Goal: Task Accomplishment & Management: Manage account settings

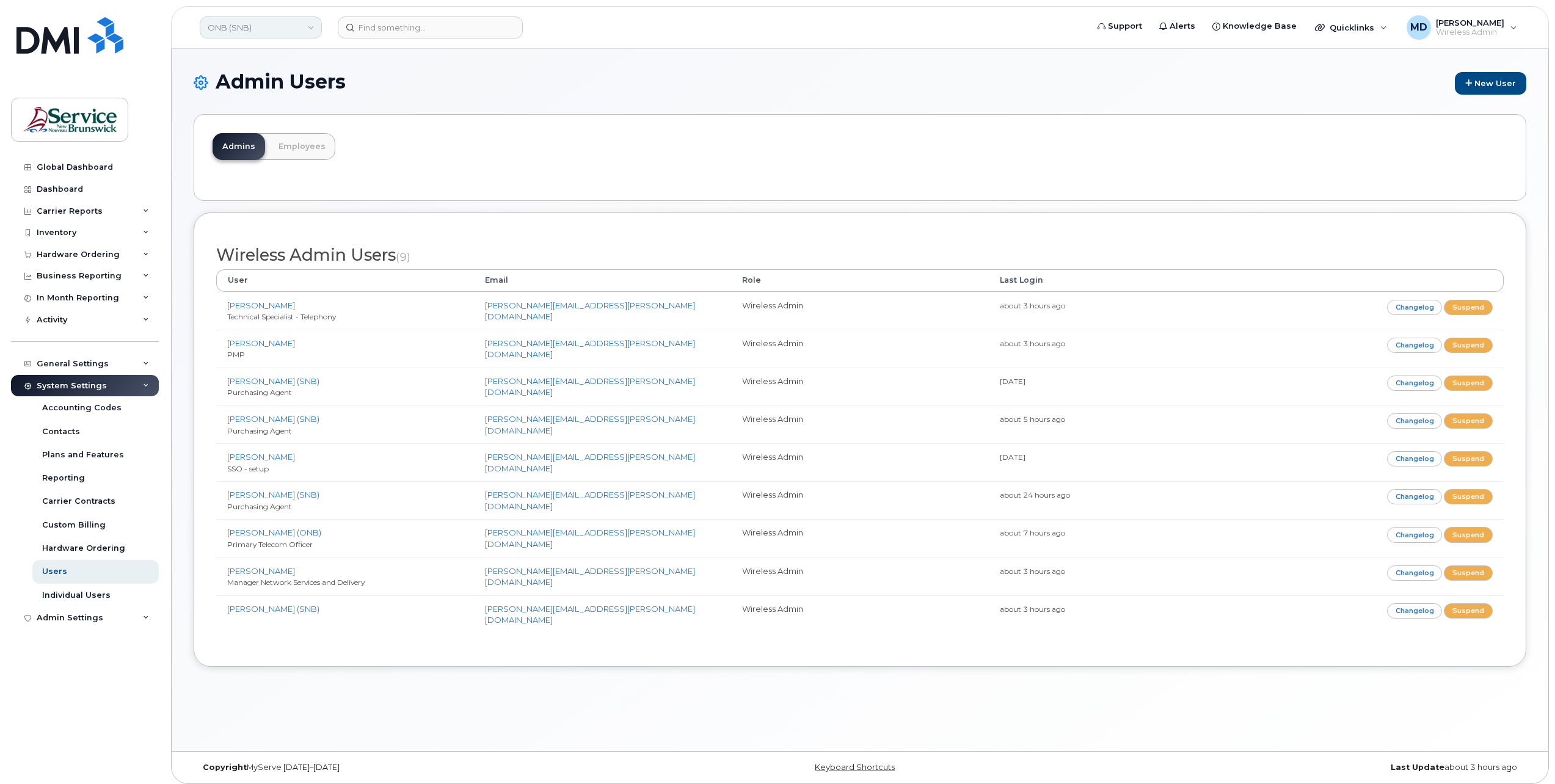
click at [278, 24] on link "ONB (SNB)" at bounding box center [261, 27] width 122 height 22
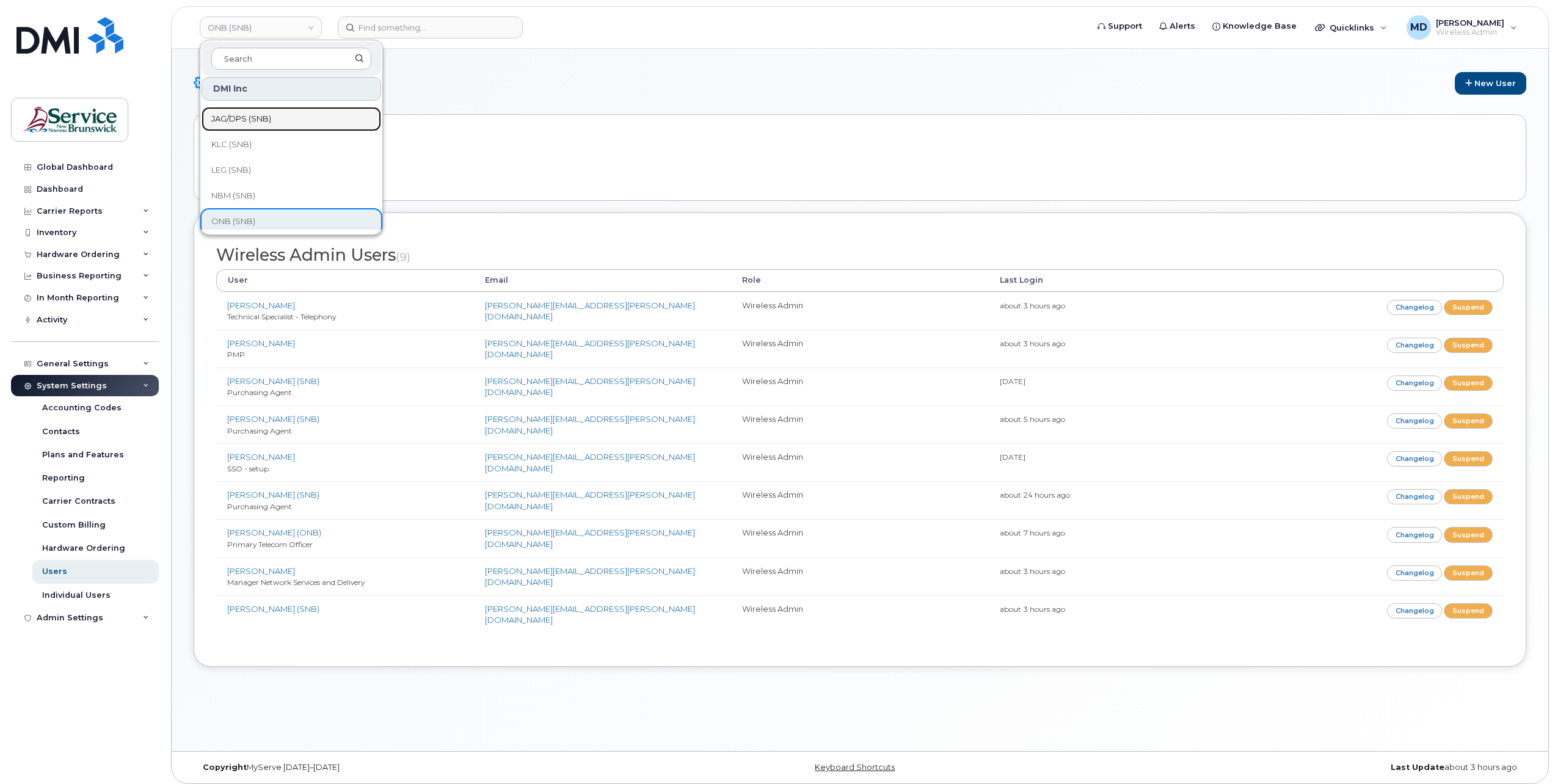
drag, startPoint x: 256, startPoint y: 116, endPoint x: 302, endPoint y: 131, distance: 48.4
click at [254, 116] on span "JAG/DPS (SNB)" at bounding box center [241, 119] width 59 height 13
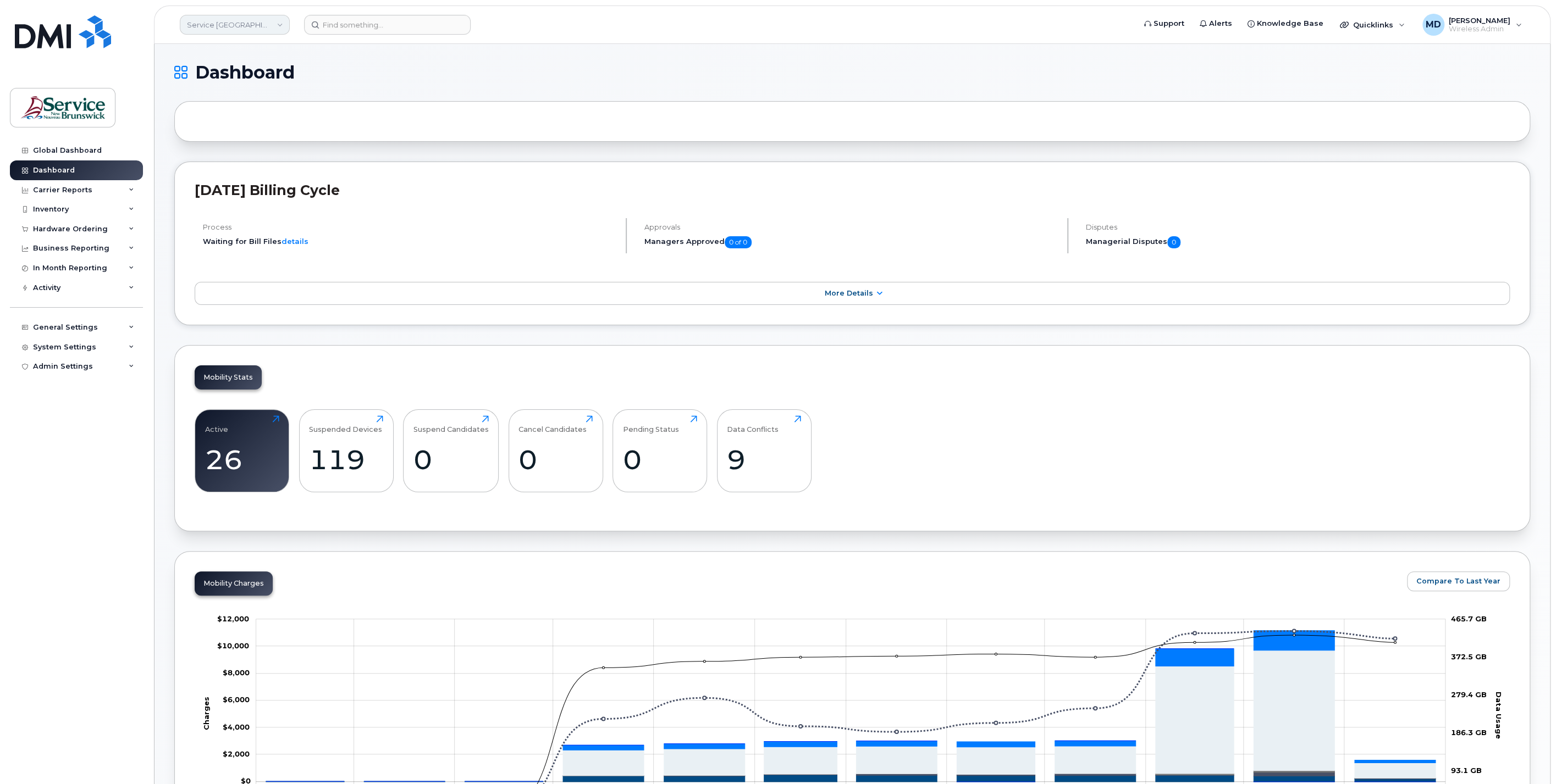
click at [264, 30] on link "Service [GEOGRAPHIC_DATA] (SNB)" at bounding box center [235, 24] width 110 height 19
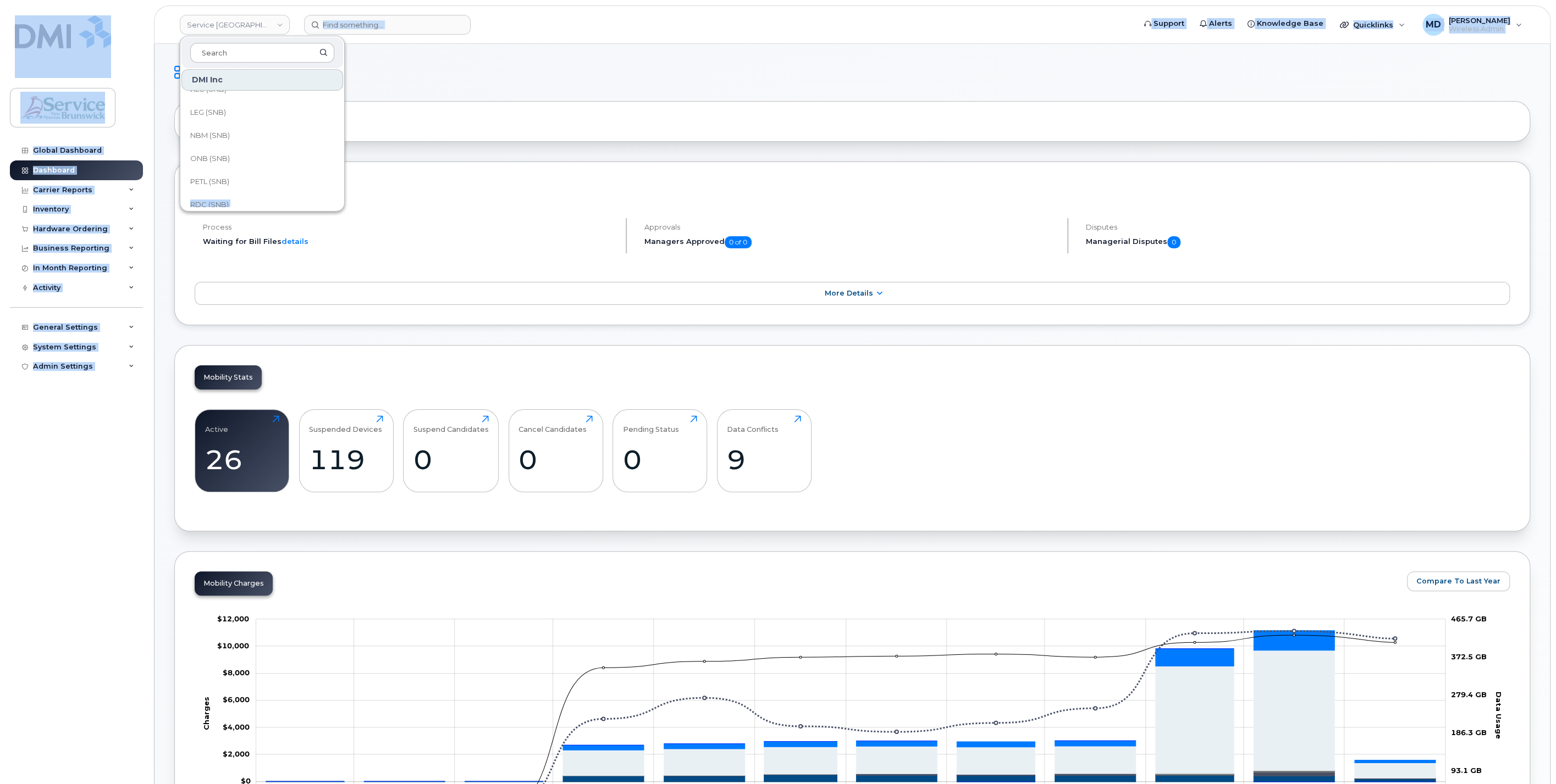
drag, startPoint x: 344, startPoint y: 171, endPoint x: 344, endPoint y: 146, distance: 25.0
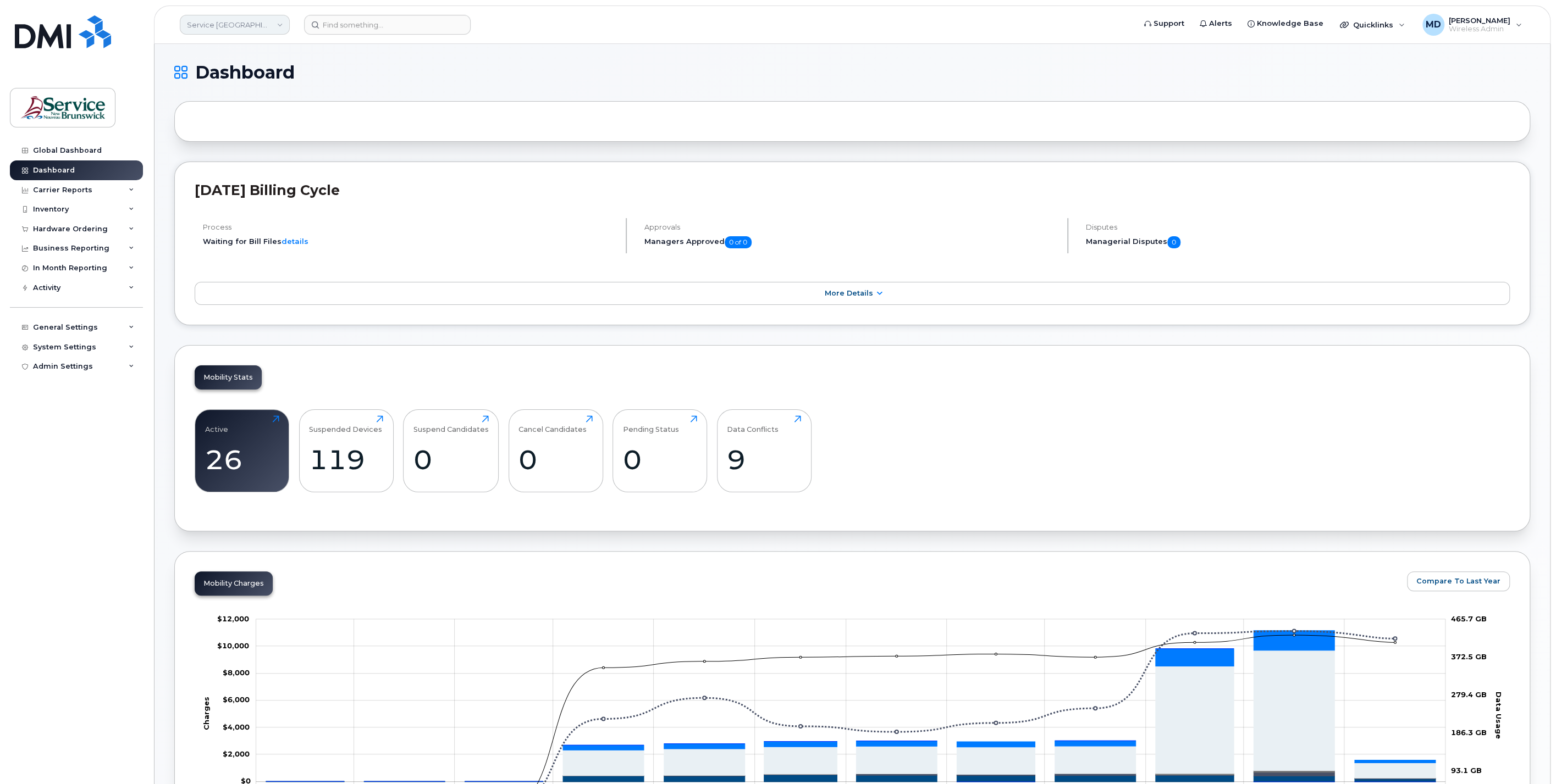
drag, startPoint x: 344, startPoint y: 146, endPoint x: 283, endPoint y: 27, distance: 133.7
click at [283, 27] on link "Service New Brunswick (SNB)" at bounding box center [235, 24] width 110 height 19
click at [250, 173] on link "JAG/DPS (SNB)" at bounding box center [262, 175] width 161 height 22
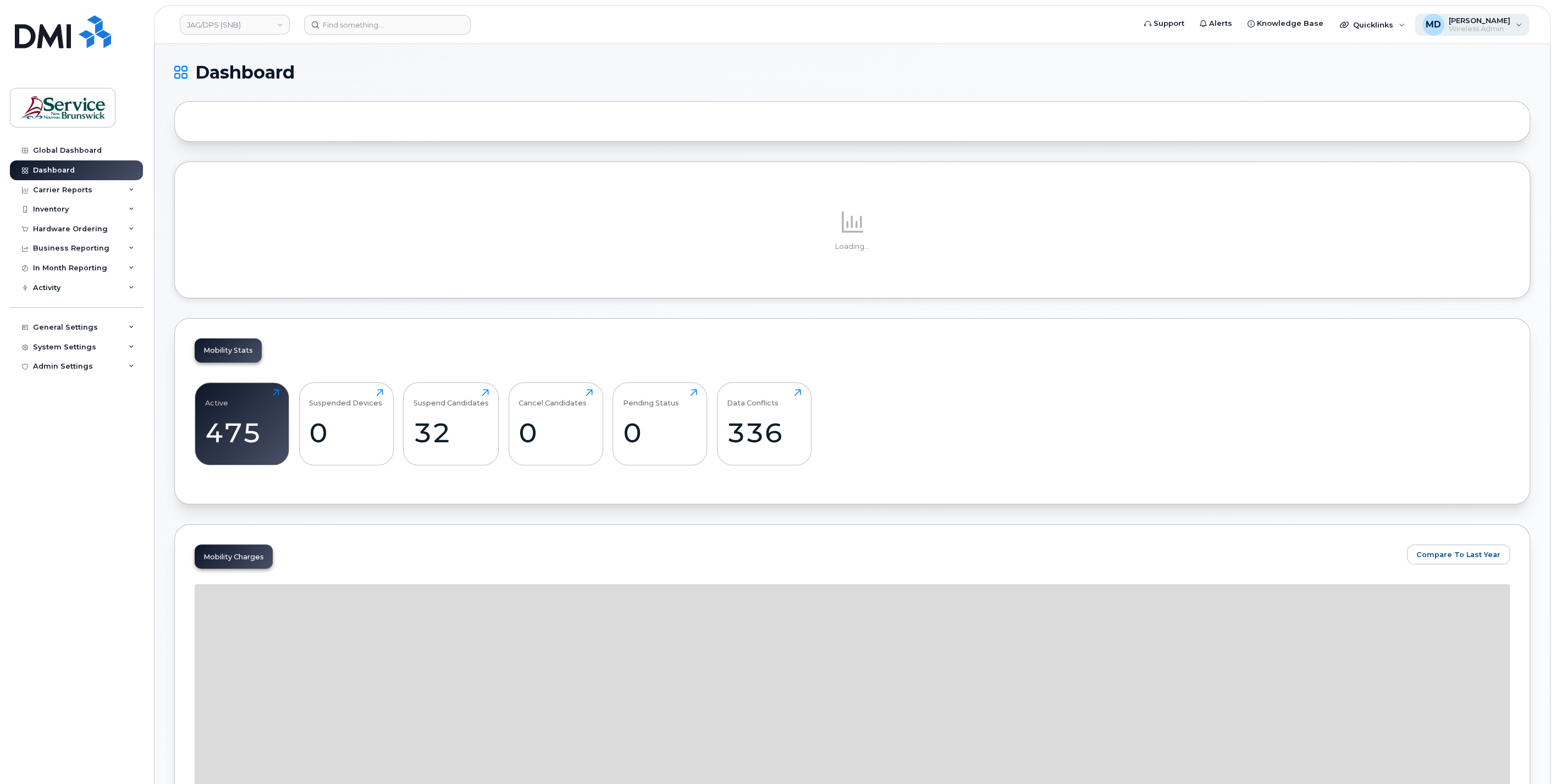
click at [1496, 32] on span "Wireless Admin" at bounding box center [1479, 29] width 62 height 9
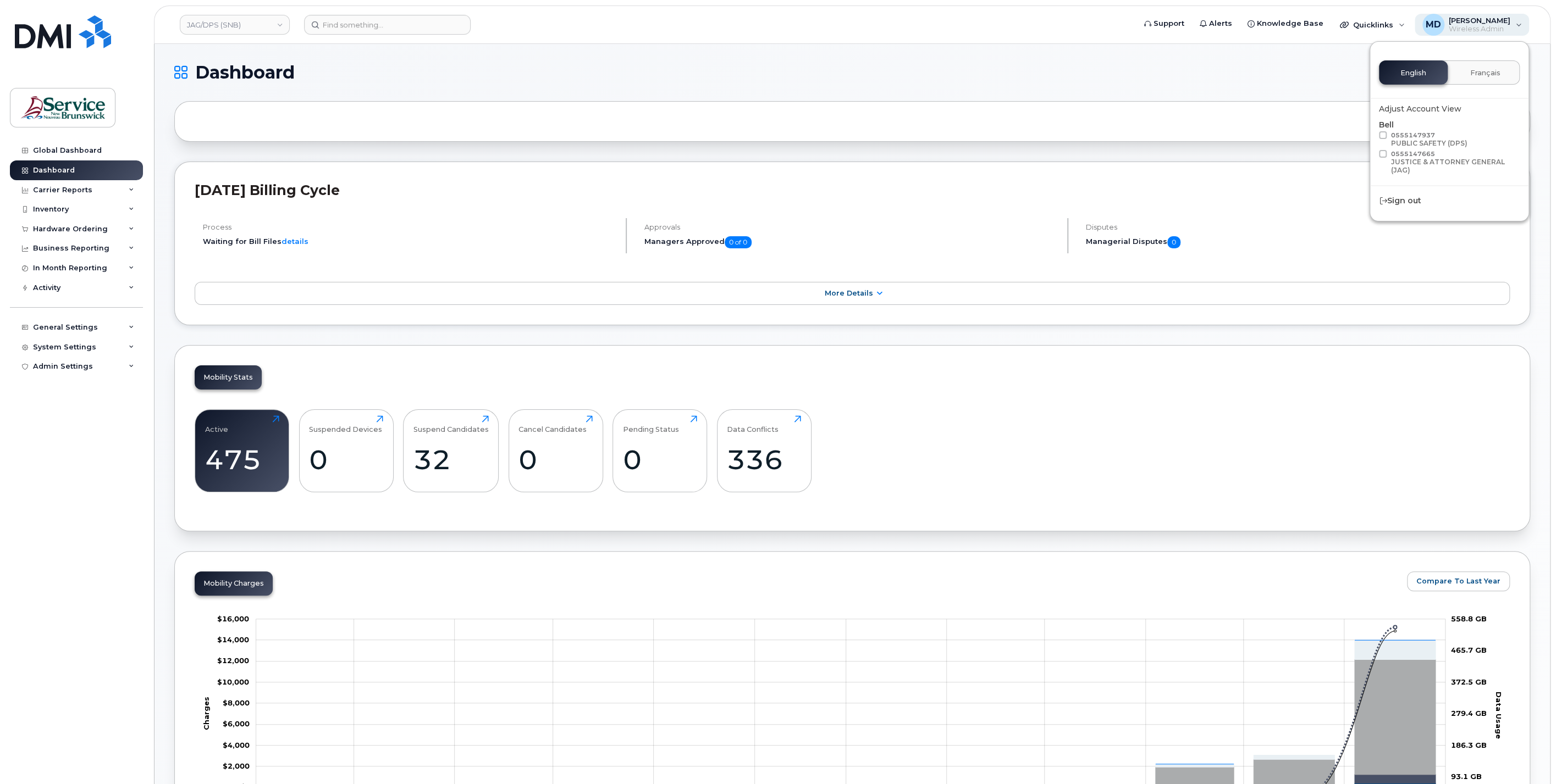
click at [1496, 32] on span "Wireless Admin" at bounding box center [1479, 29] width 62 height 9
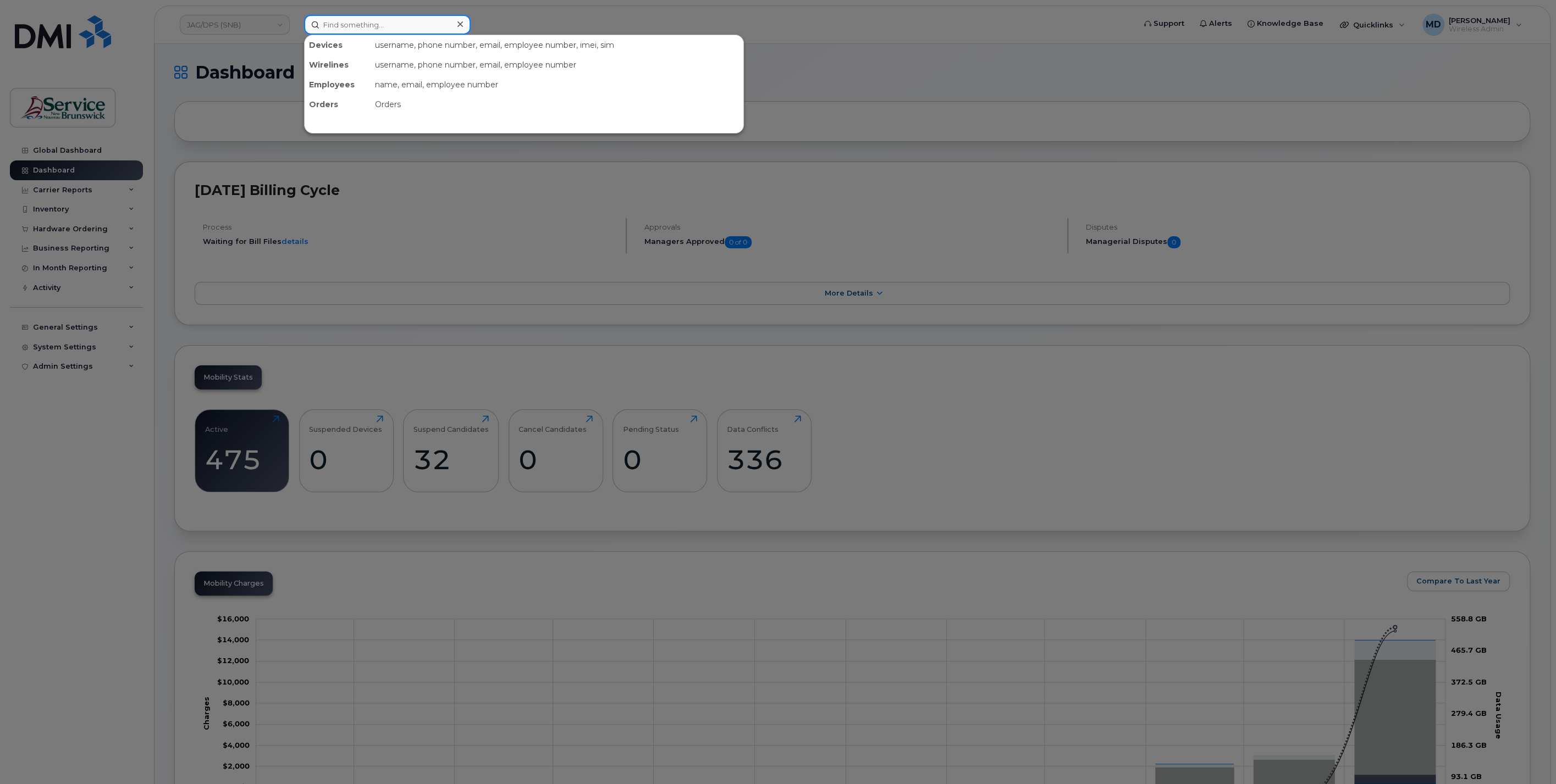
click at [357, 28] on input at bounding box center [387, 24] width 167 height 19
paste input "506 349 4427"
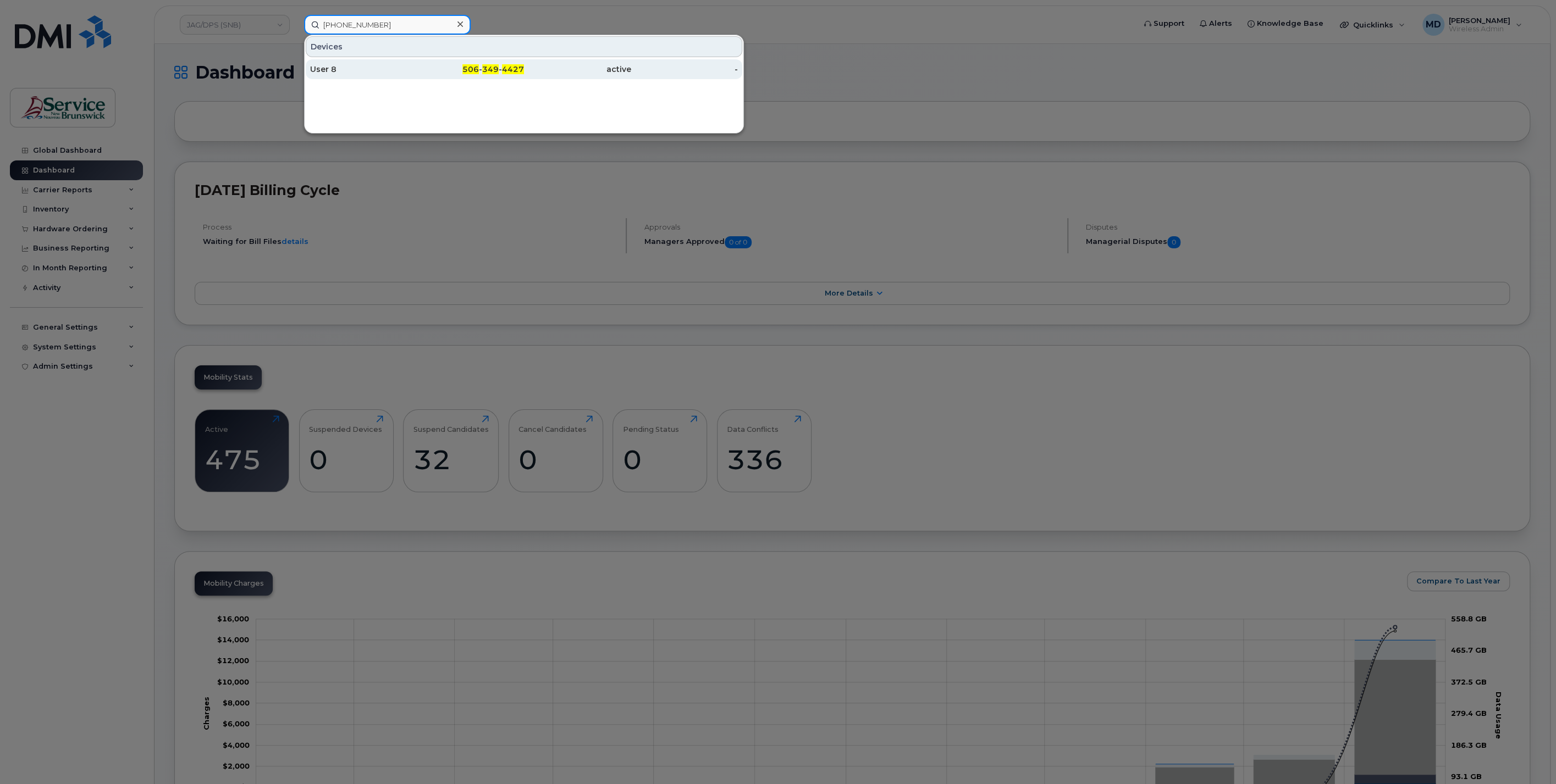
type input "506 349 4427"
drag, startPoint x: 471, startPoint y: 70, endPoint x: 441, endPoint y: 87, distance: 34.5
click at [471, 70] on span "506" at bounding box center [470, 69] width 16 height 10
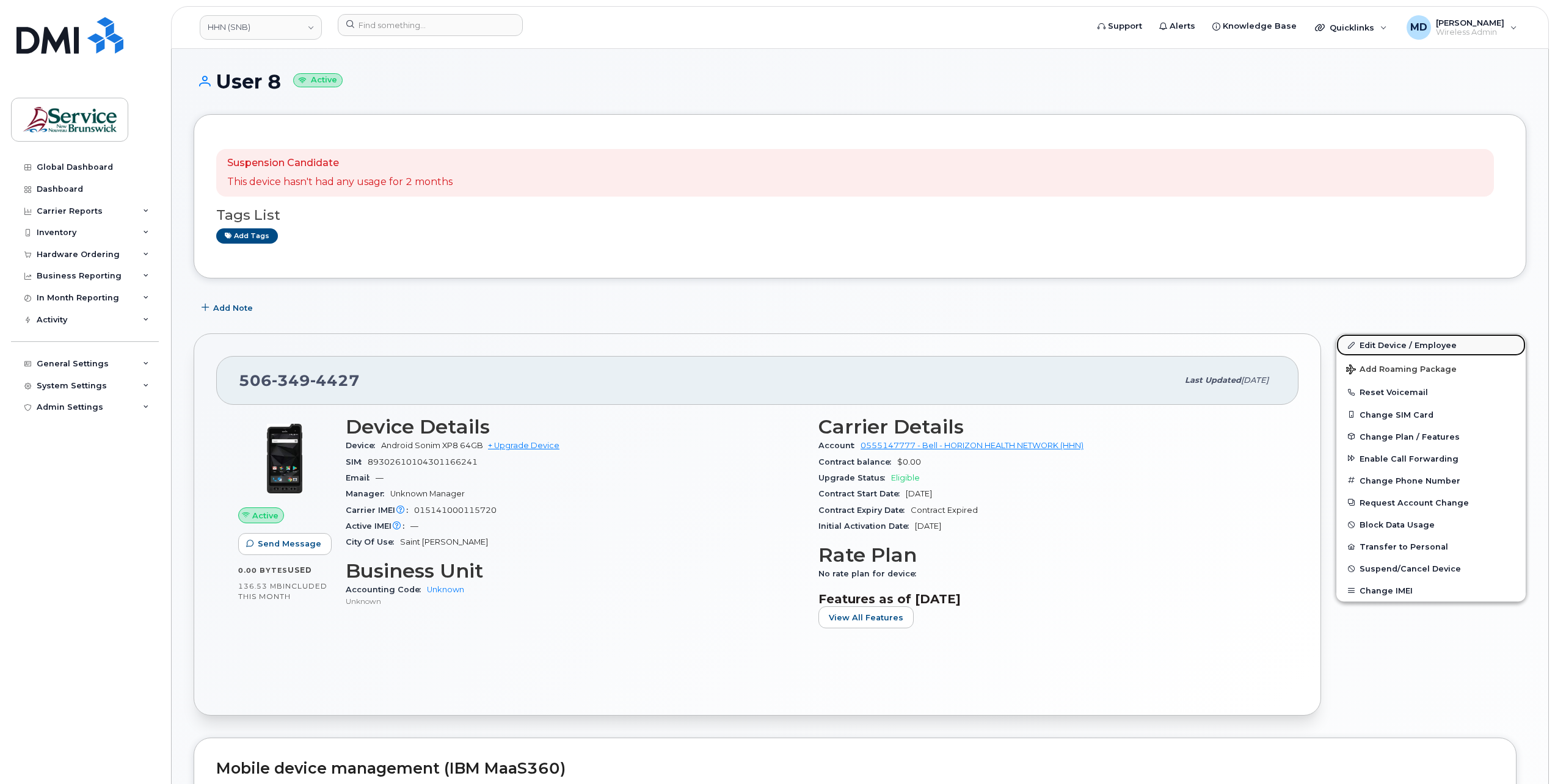
click at [1405, 344] on link "Edit Device / Employee" at bounding box center [1431, 345] width 189 height 22
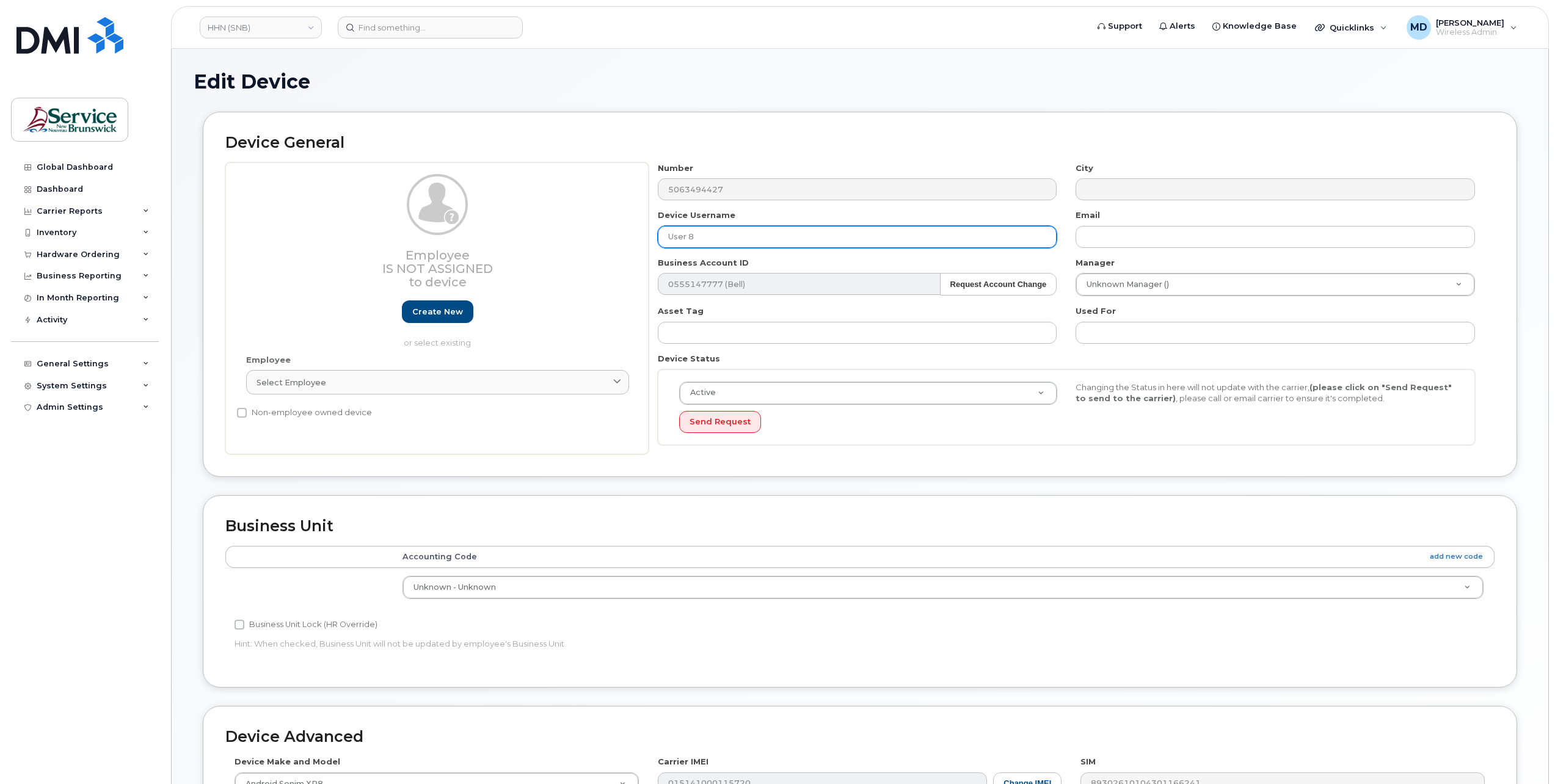
drag, startPoint x: 697, startPoint y: 234, endPoint x: 601, endPoint y: 265, distance: 100.9
click at [611, 242] on div "Employee Is not assigned to device Create new or select existing Employee Selec…" at bounding box center [860, 308] width 1270 height 293
paste input "506 349 4427"
click at [708, 243] on input "User 8" at bounding box center [858, 237] width 400 height 22
paste input "SCOTTIE FLOYD"
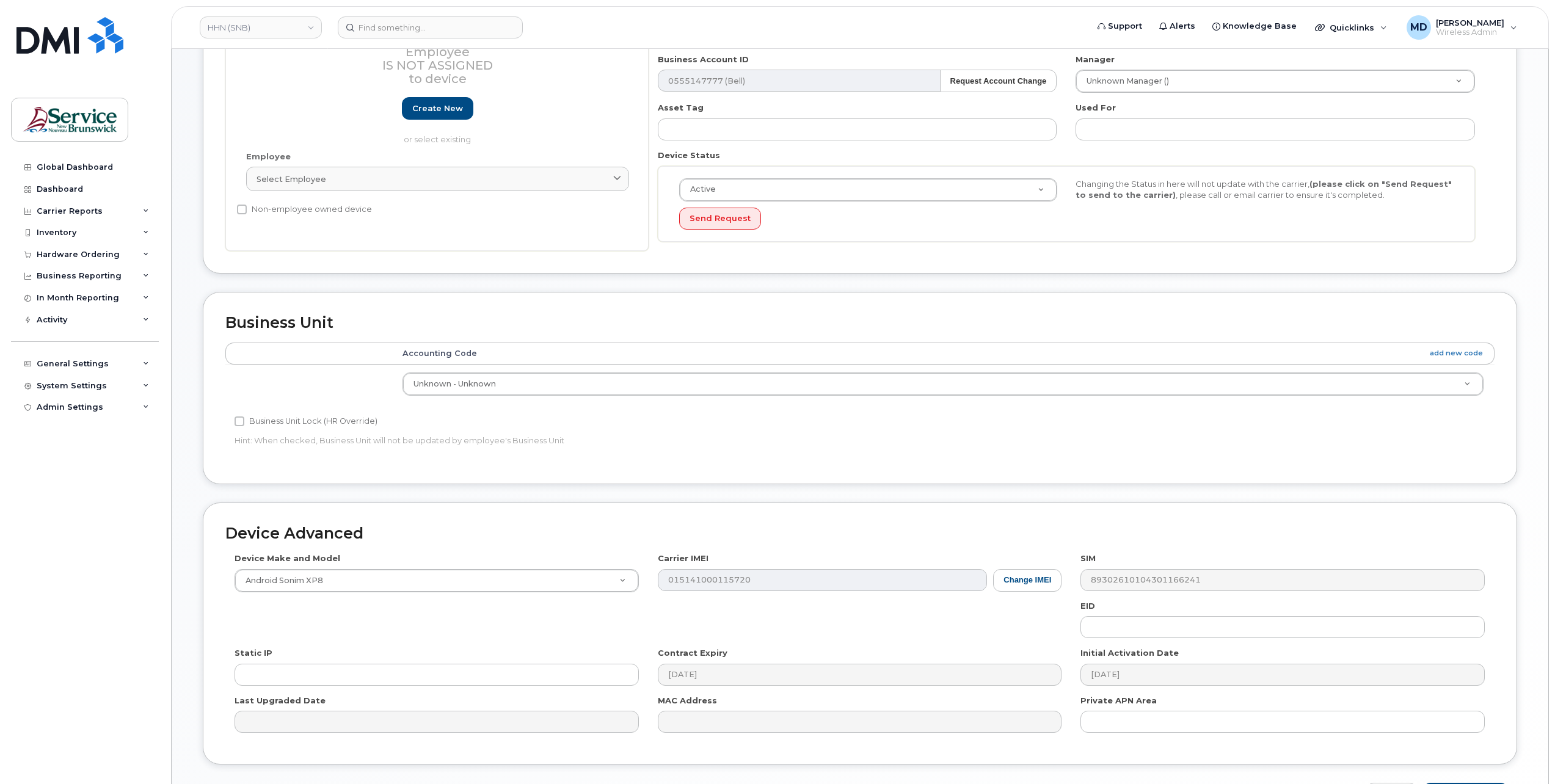
scroll to position [281, 0]
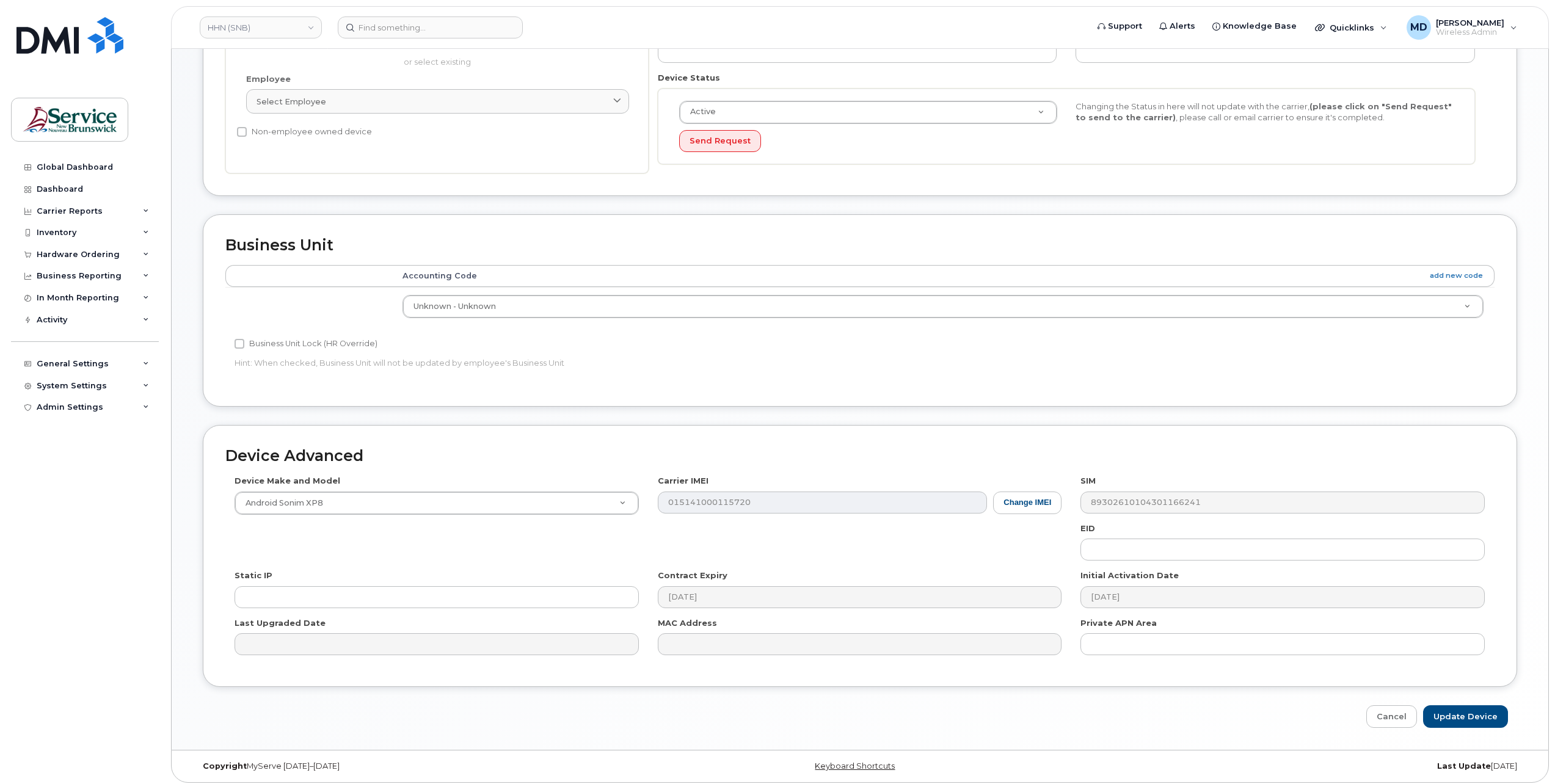
type input "SCOTTIE FLOYD"
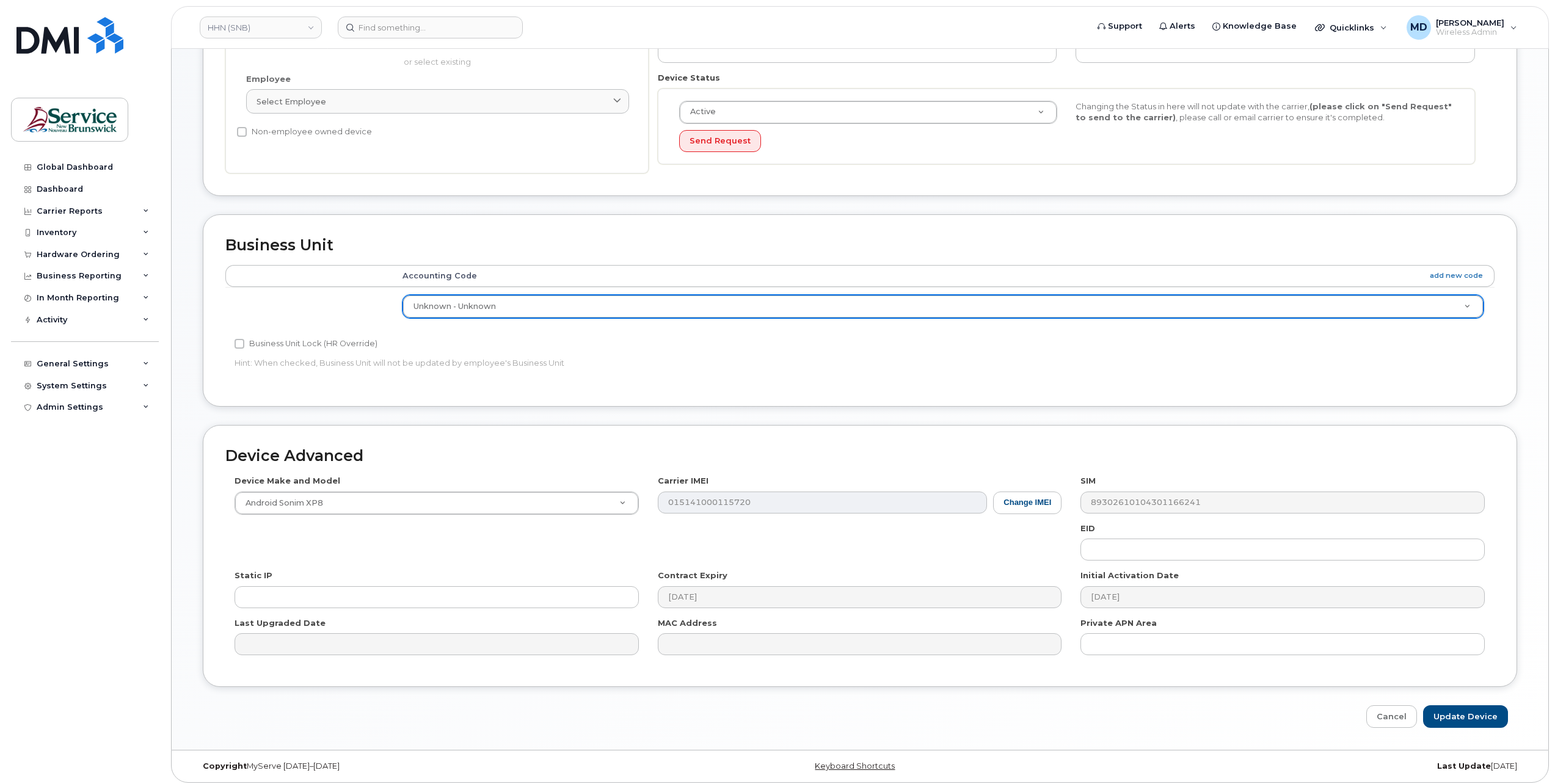
click at [864, 274] on th "Accounting Code add new code" at bounding box center [943, 275] width 1103 height 22
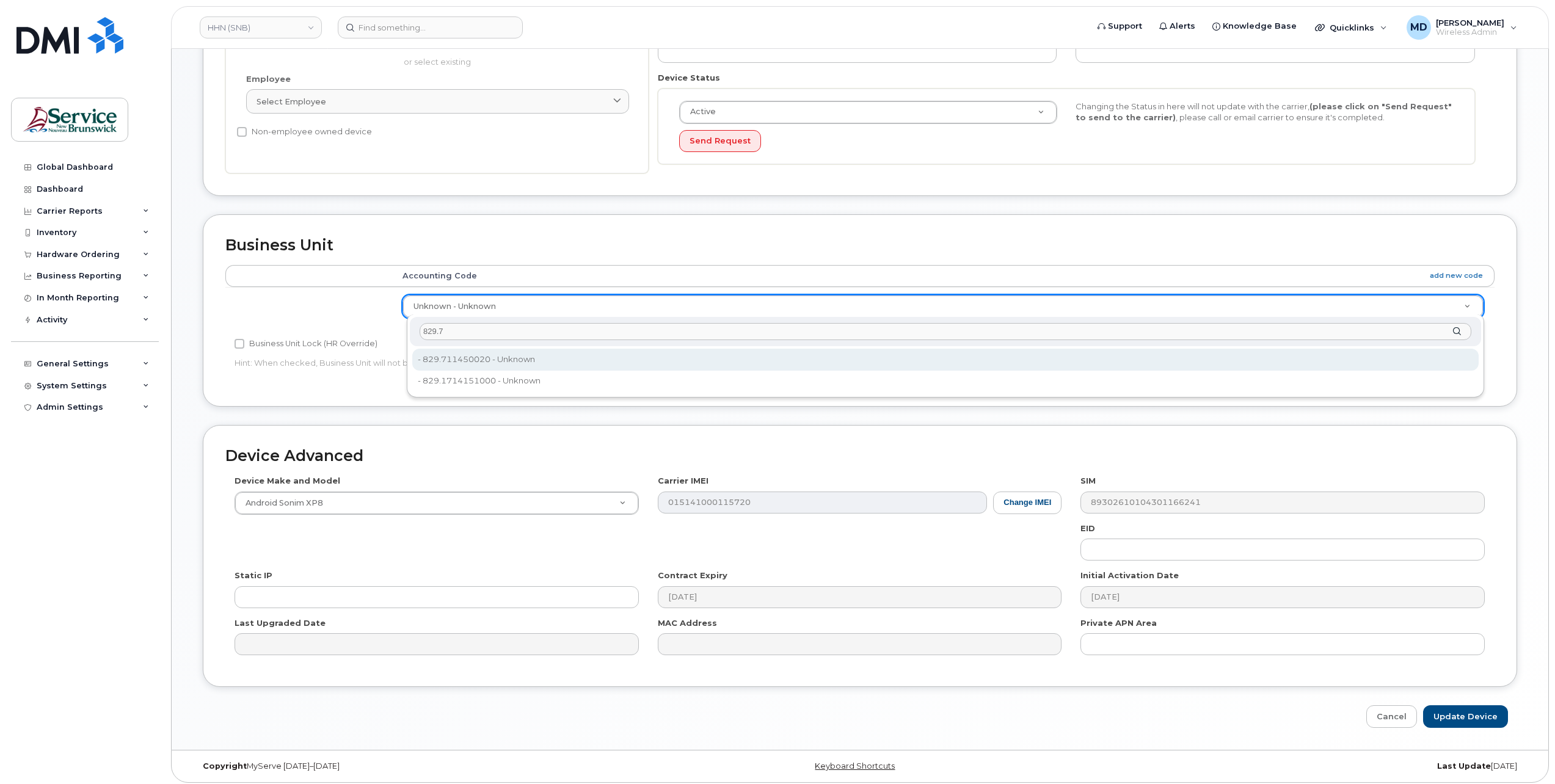
type input "829.77"
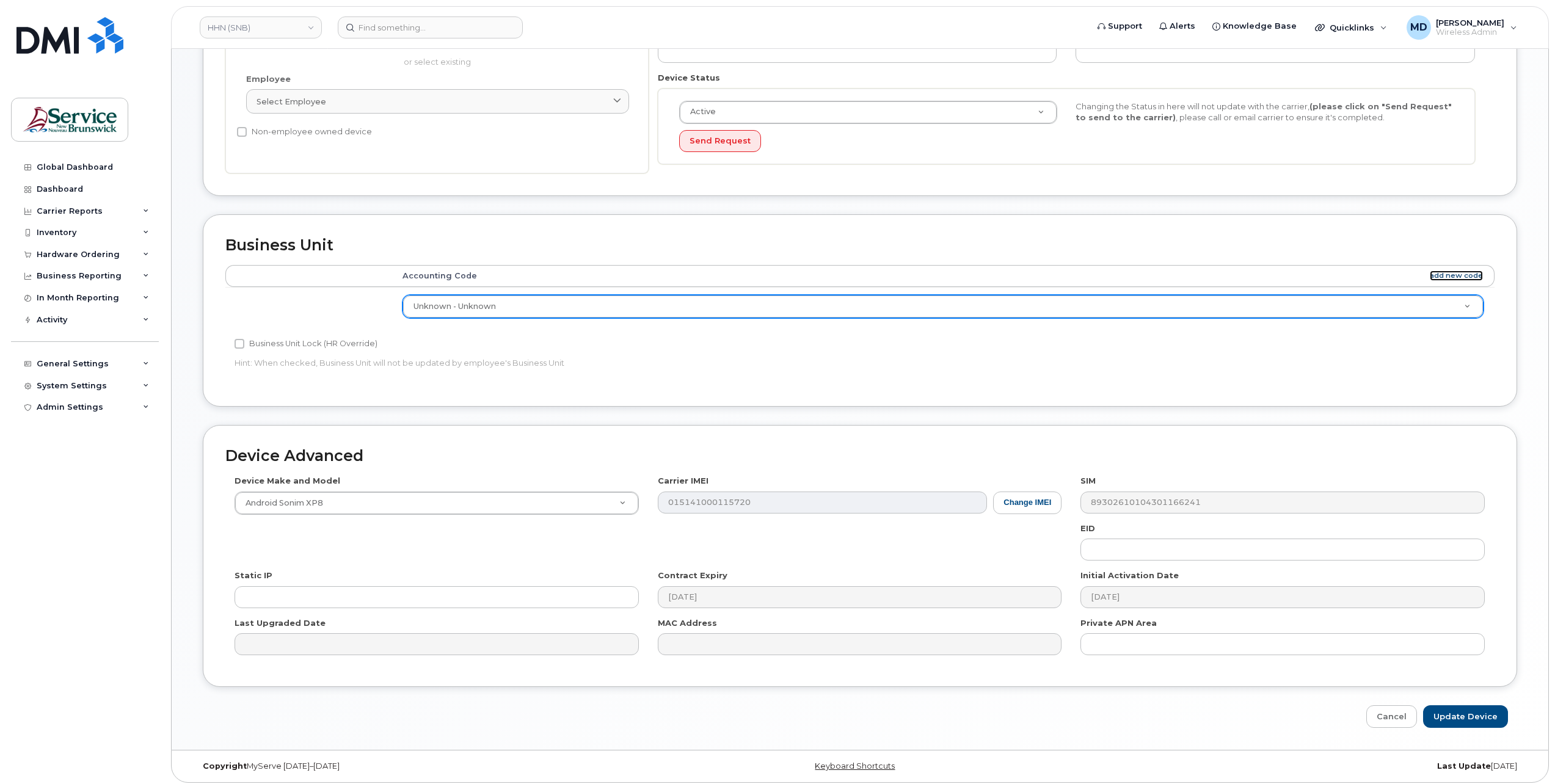
click at [1445, 273] on link "add new code" at bounding box center [1456, 276] width 53 height 11
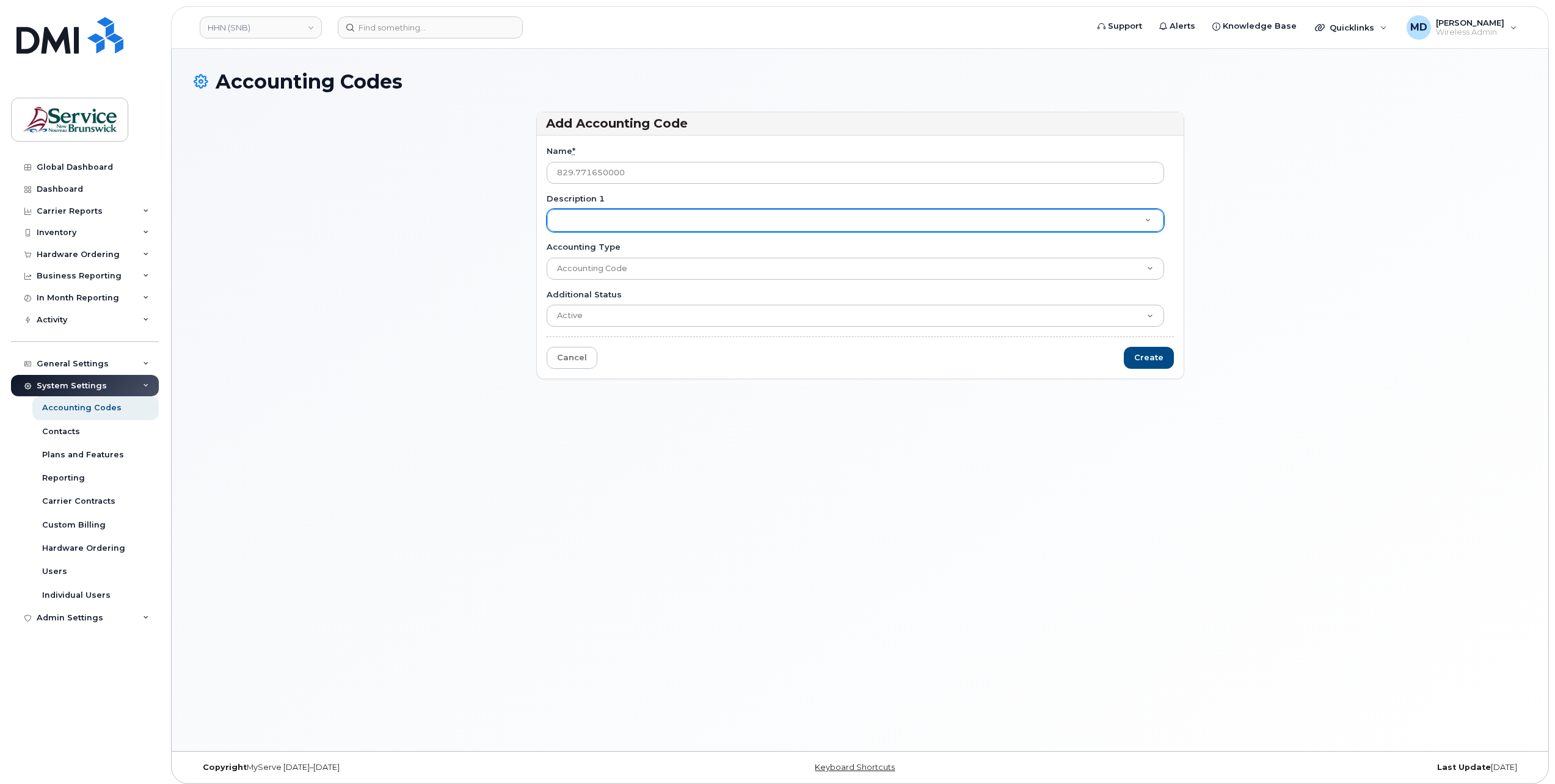
type input "829.771650000"
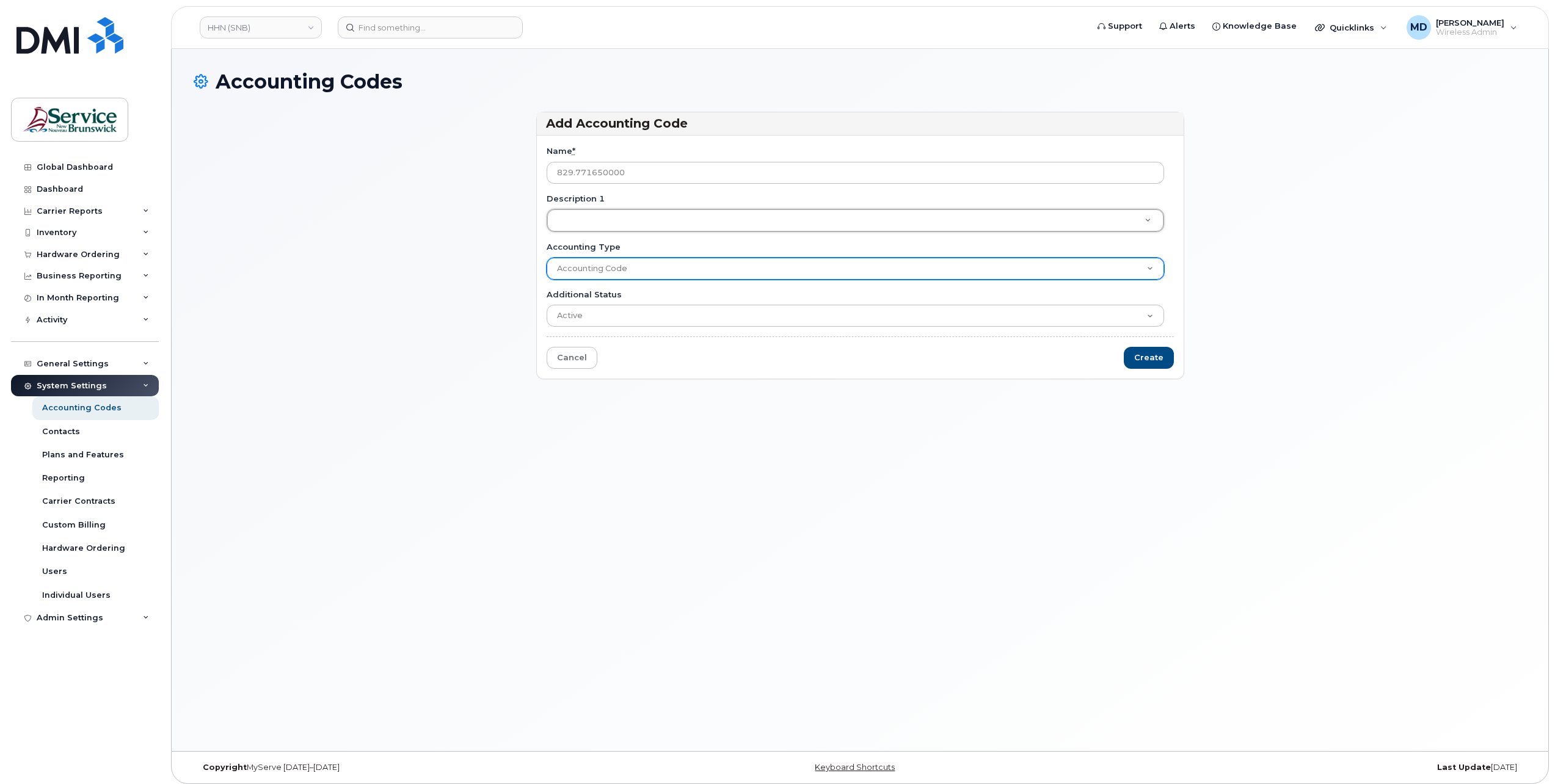
click at [620, 269] on select "Accounting Code" at bounding box center [855, 268] width 618 height 22
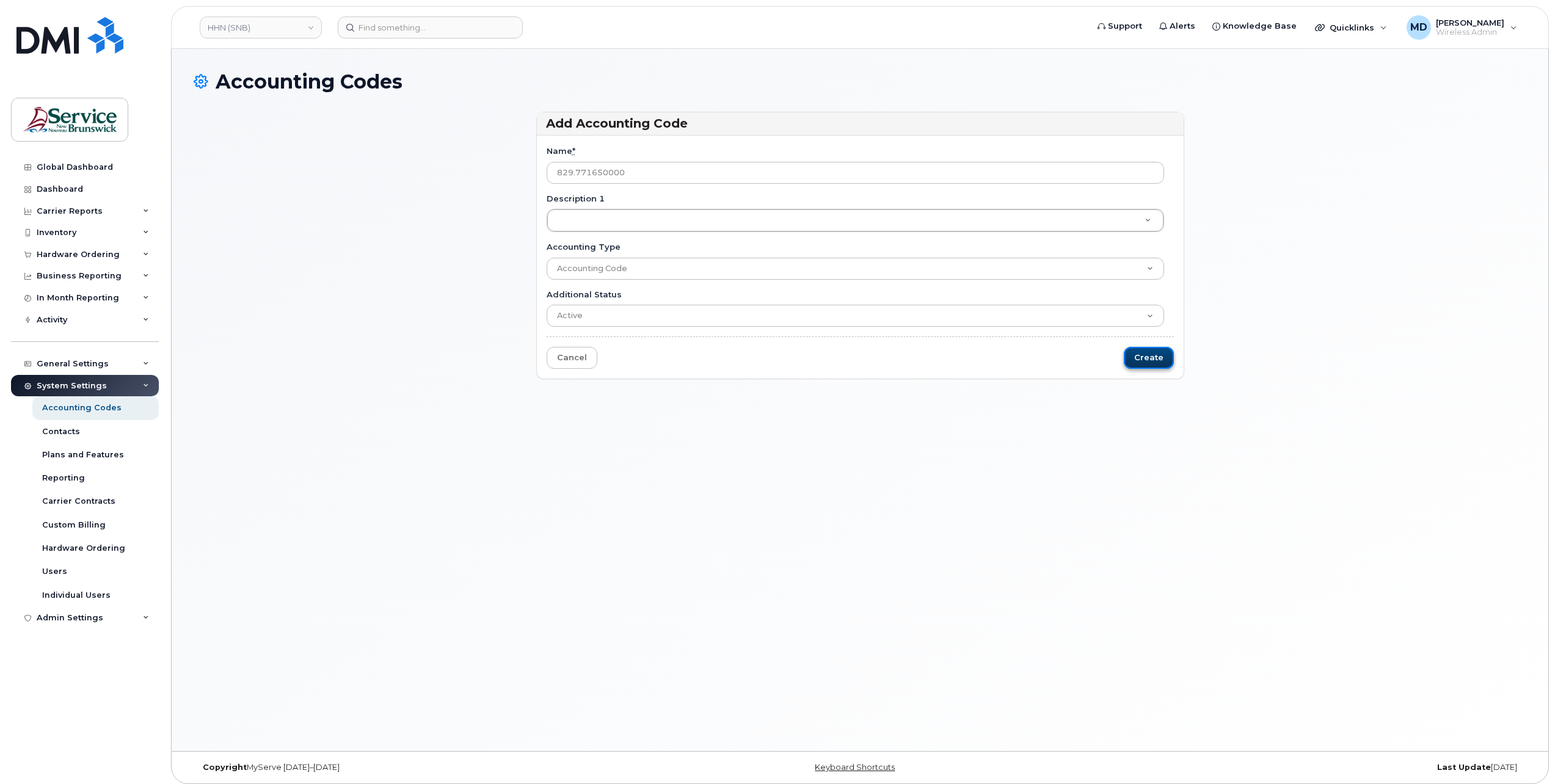
click at [1151, 348] on input "Create" at bounding box center [1149, 357] width 50 height 23
click at [1155, 354] on input "Create" at bounding box center [1149, 357] width 50 height 23
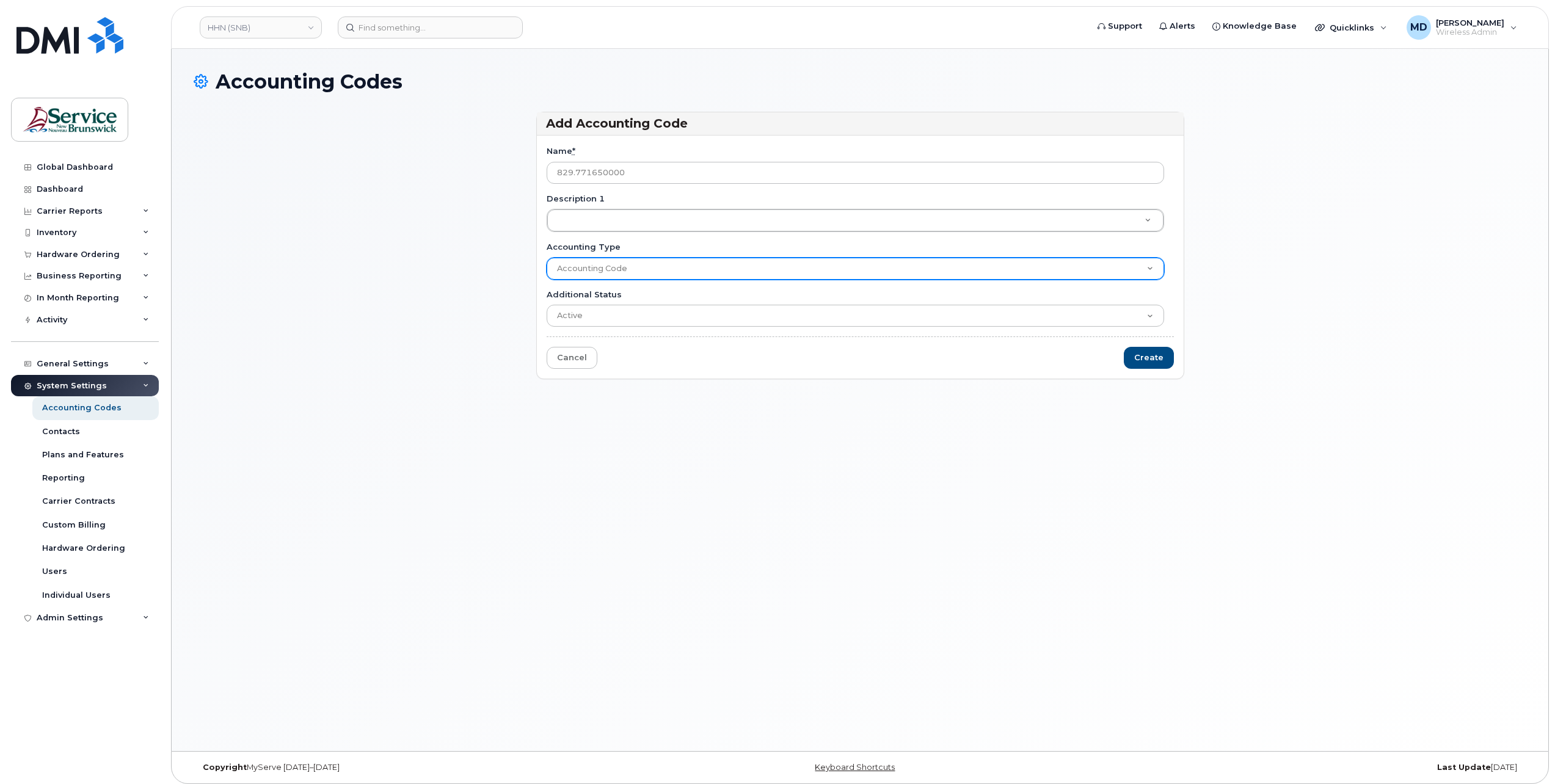
click at [620, 274] on select "Accounting Code" at bounding box center [855, 268] width 618 height 22
click at [619, 268] on select "Accounting Code" at bounding box center [855, 268] width 618 height 22
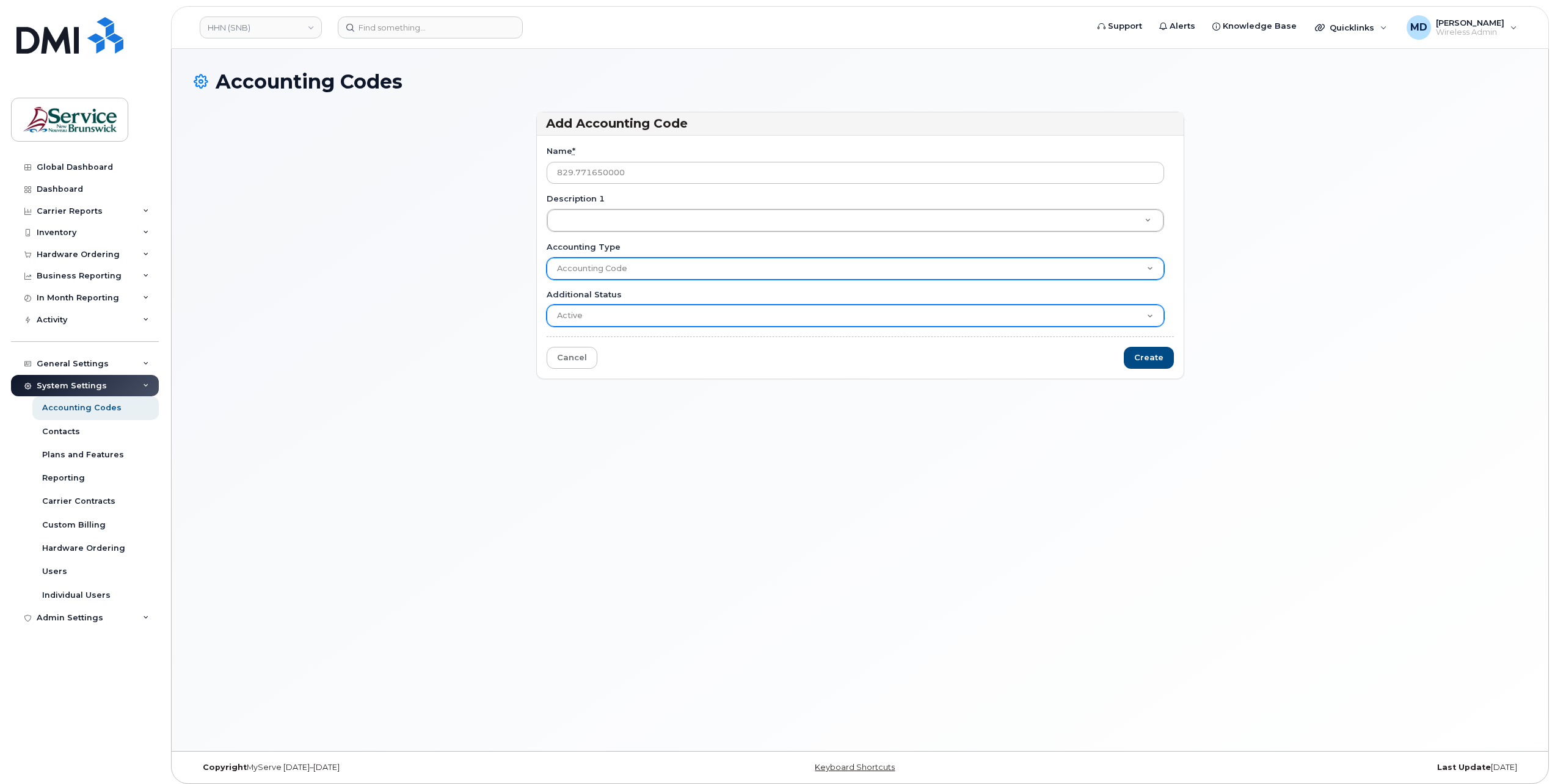
click at [547, 257] on select "Accounting Code" at bounding box center [855, 268] width 618 height 22
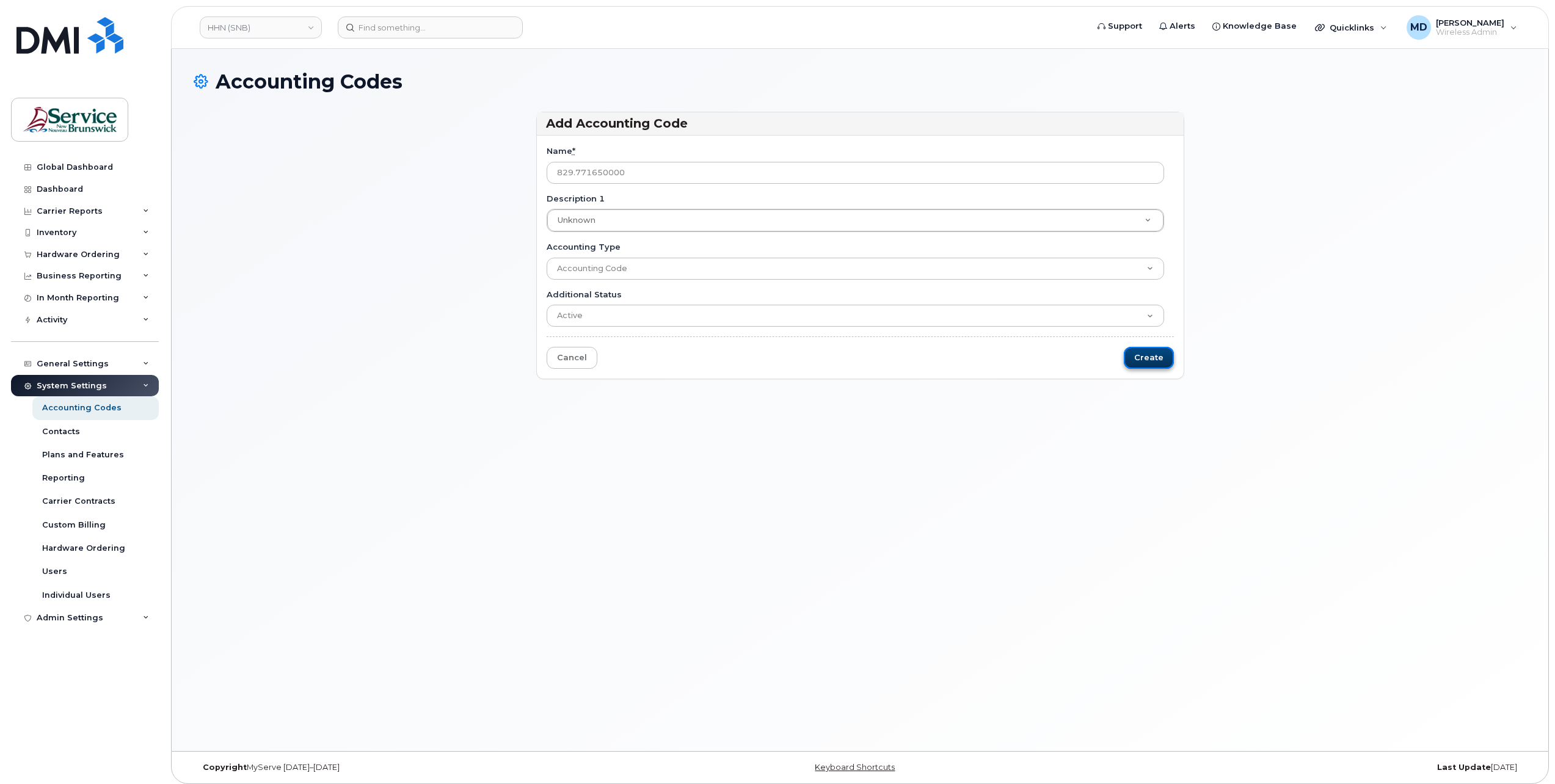
click at [1158, 355] on input "Create" at bounding box center [1149, 357] width 50 height 23
type input "Saving..."
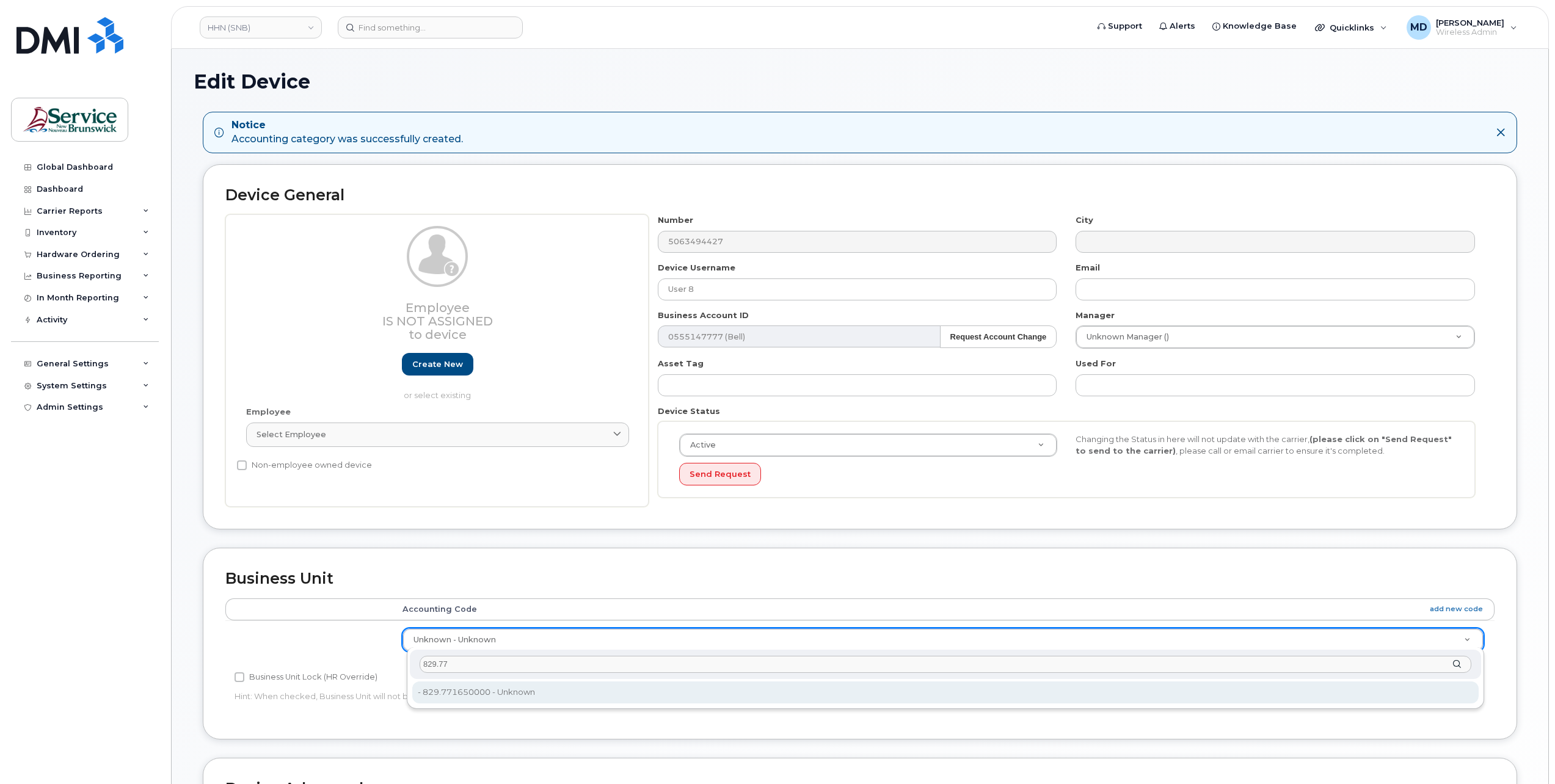
type input "829.77"
type input "36040156"
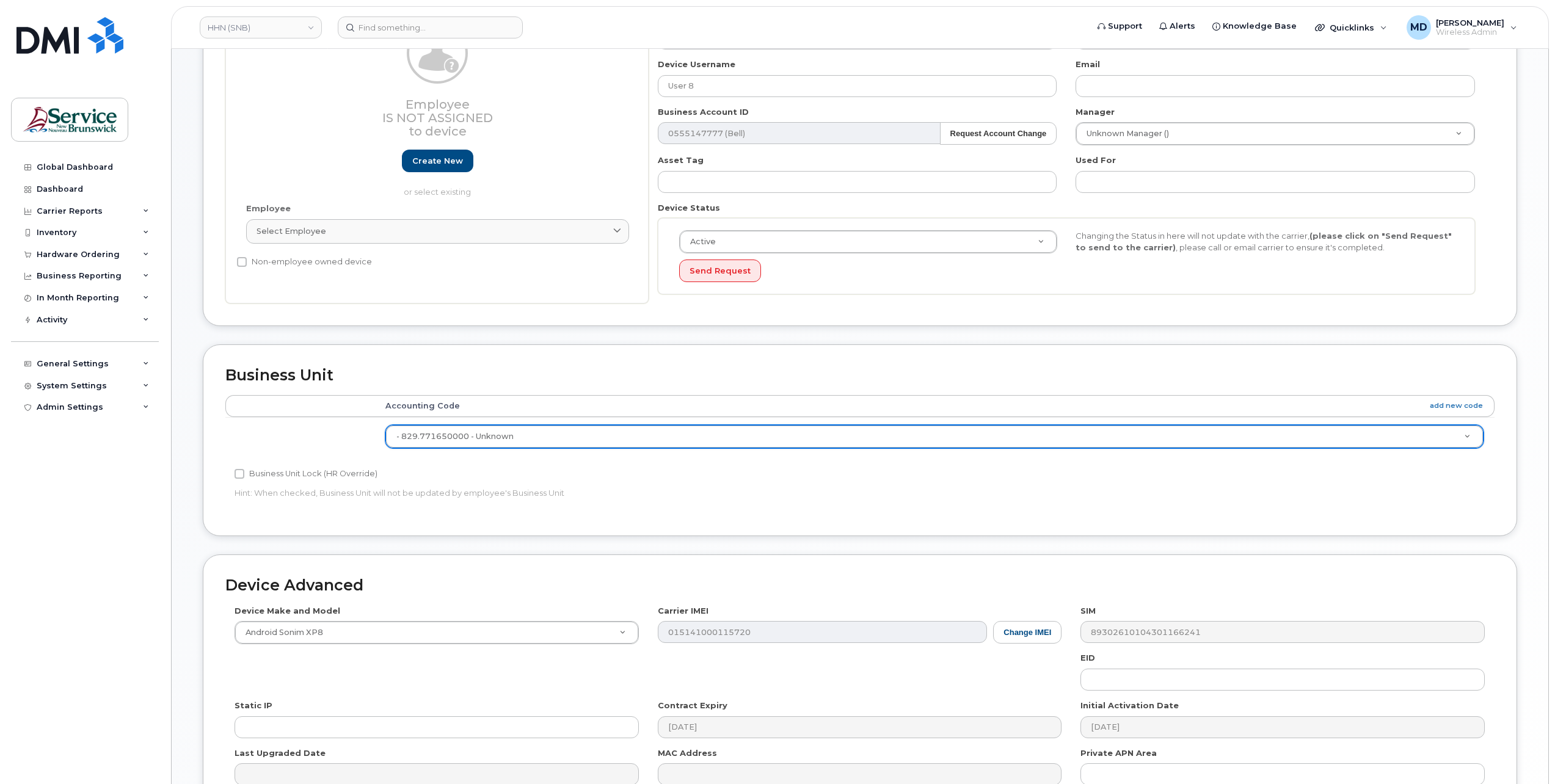
scroll to position [333, 0]
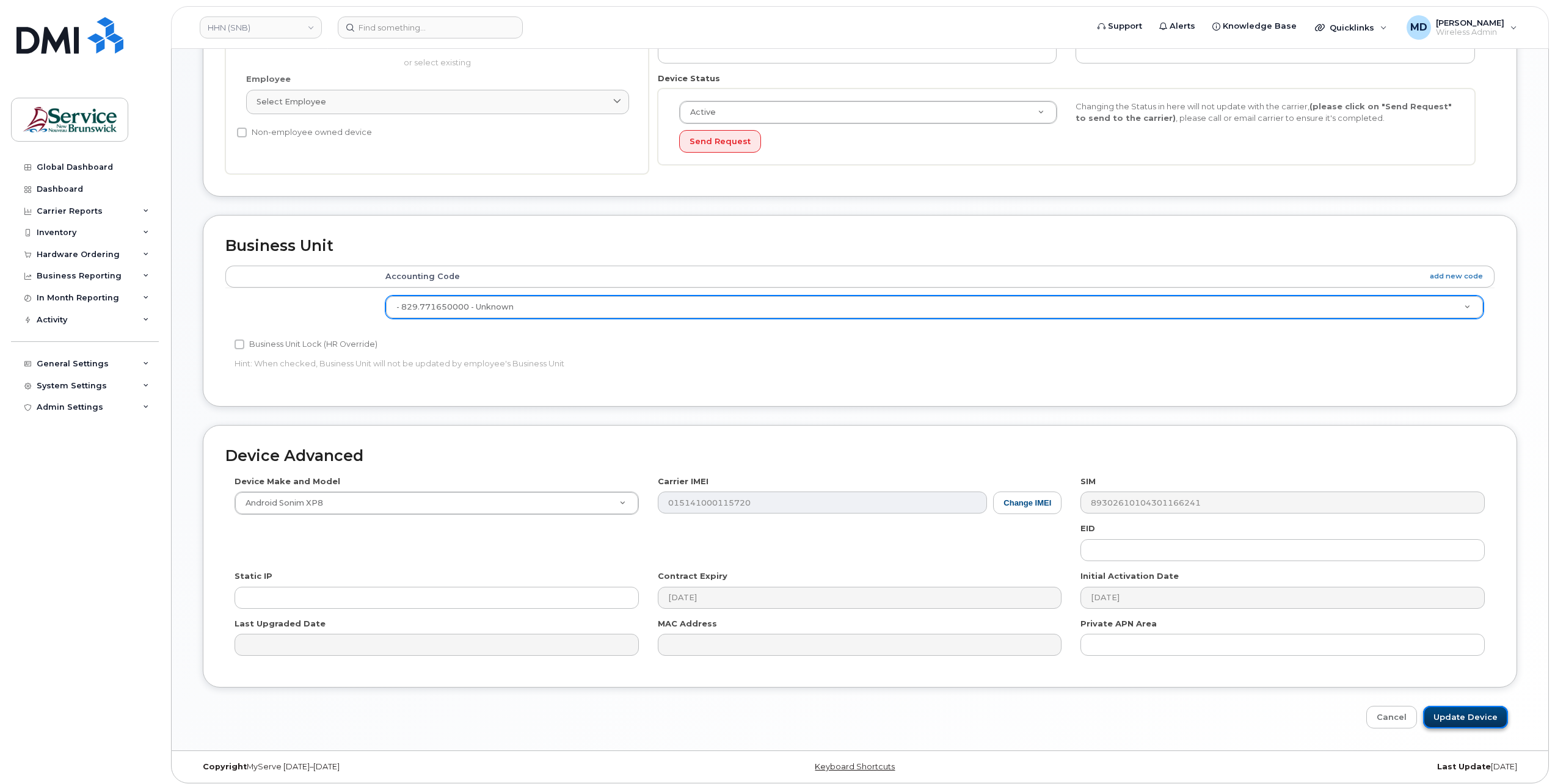
click at [1456, 715] on input "Update Device" at bounding box center [1466, 716] width 85 height 23
type input "Saving..."
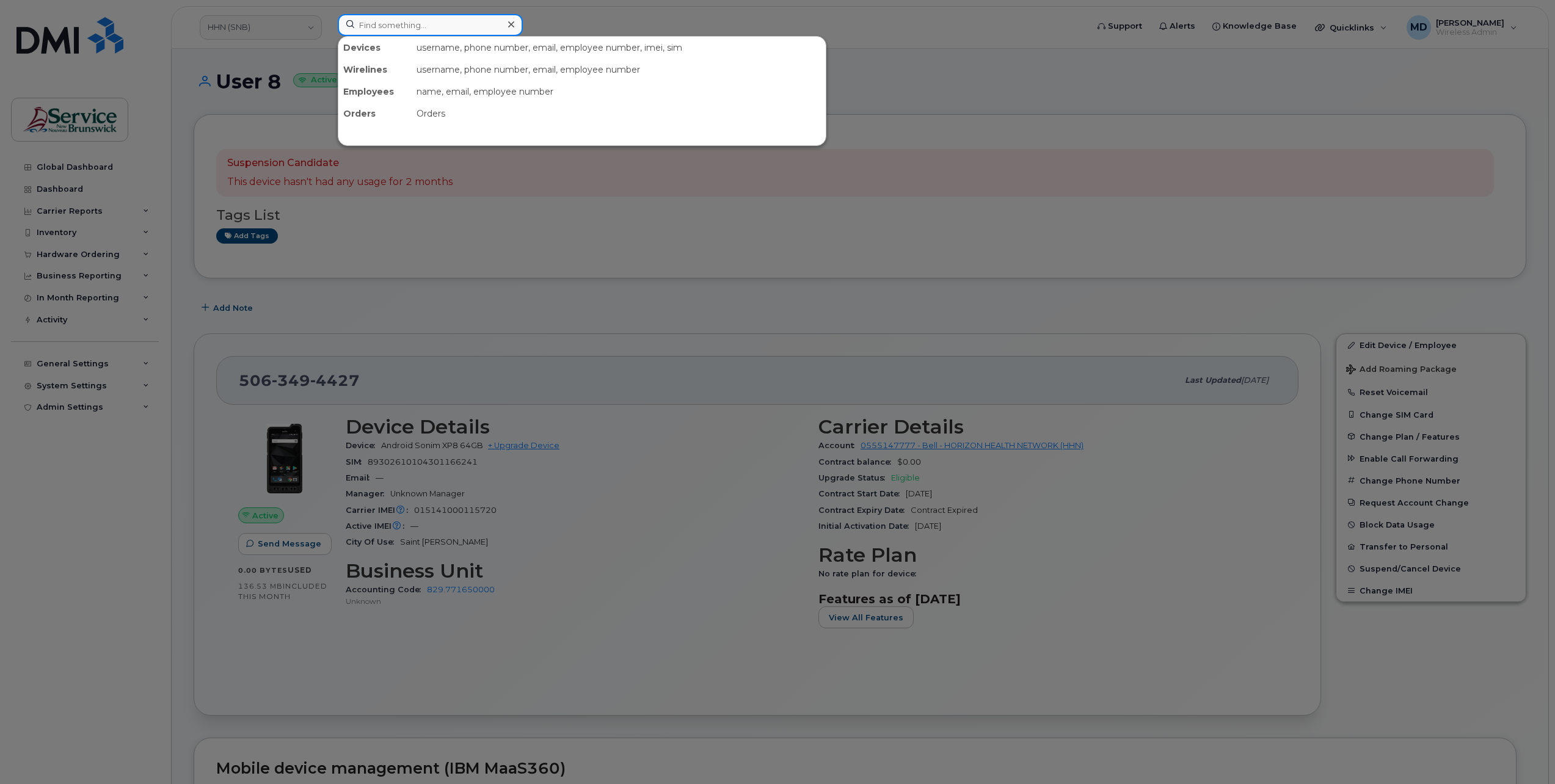
drag, startPoint x: 422, startPoint y: 27, endPoint x: 424, endPoint y: 59, distance: 32.1
click at [417, 29] on input at bounding box center [430, 25] width 185 height 22
paste input "506 636 2418"
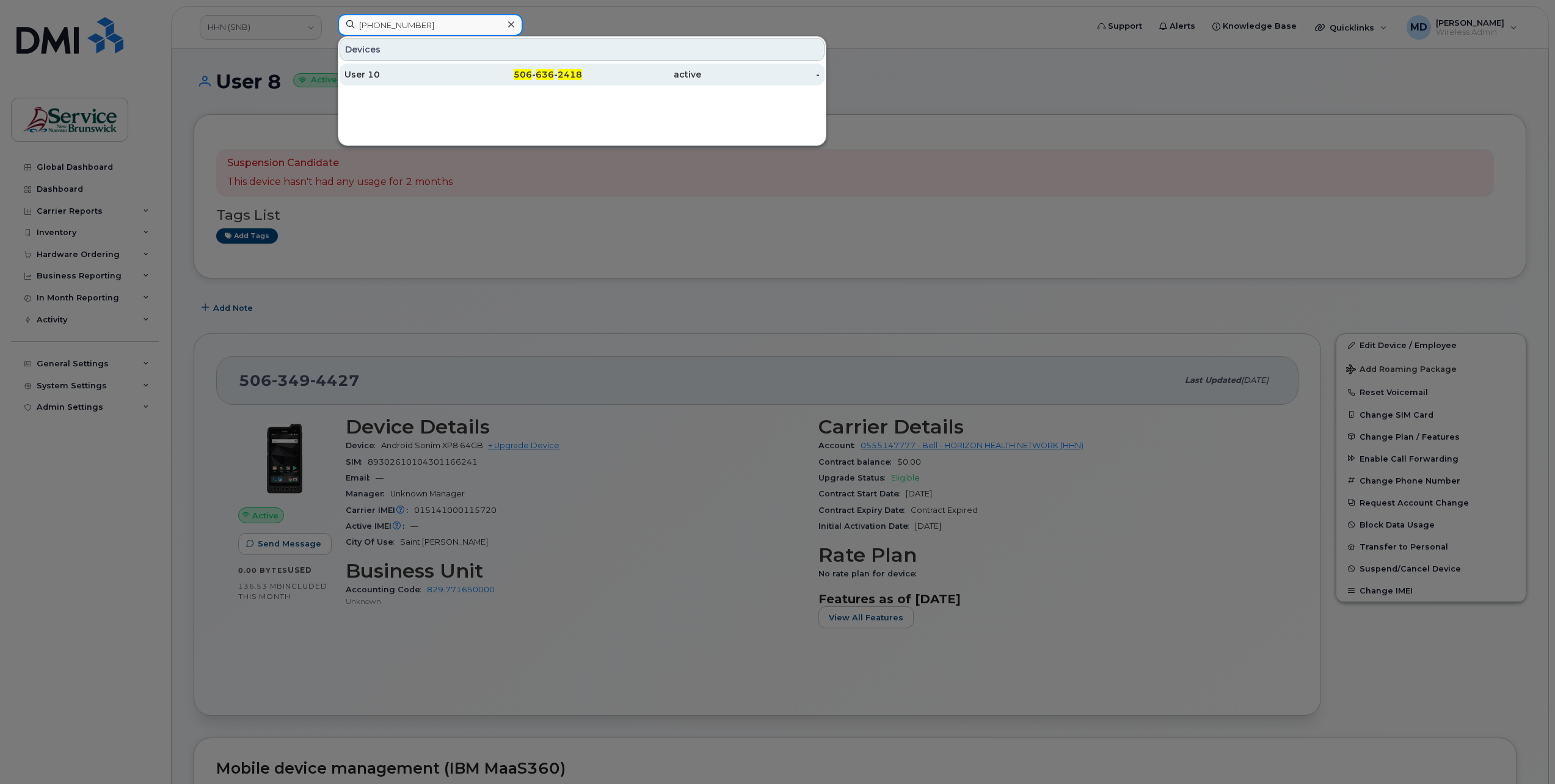
type input "506 636 2418"
click at [370, 77] on div "User 10" at bounding box center [404, 75] width 119 height 13
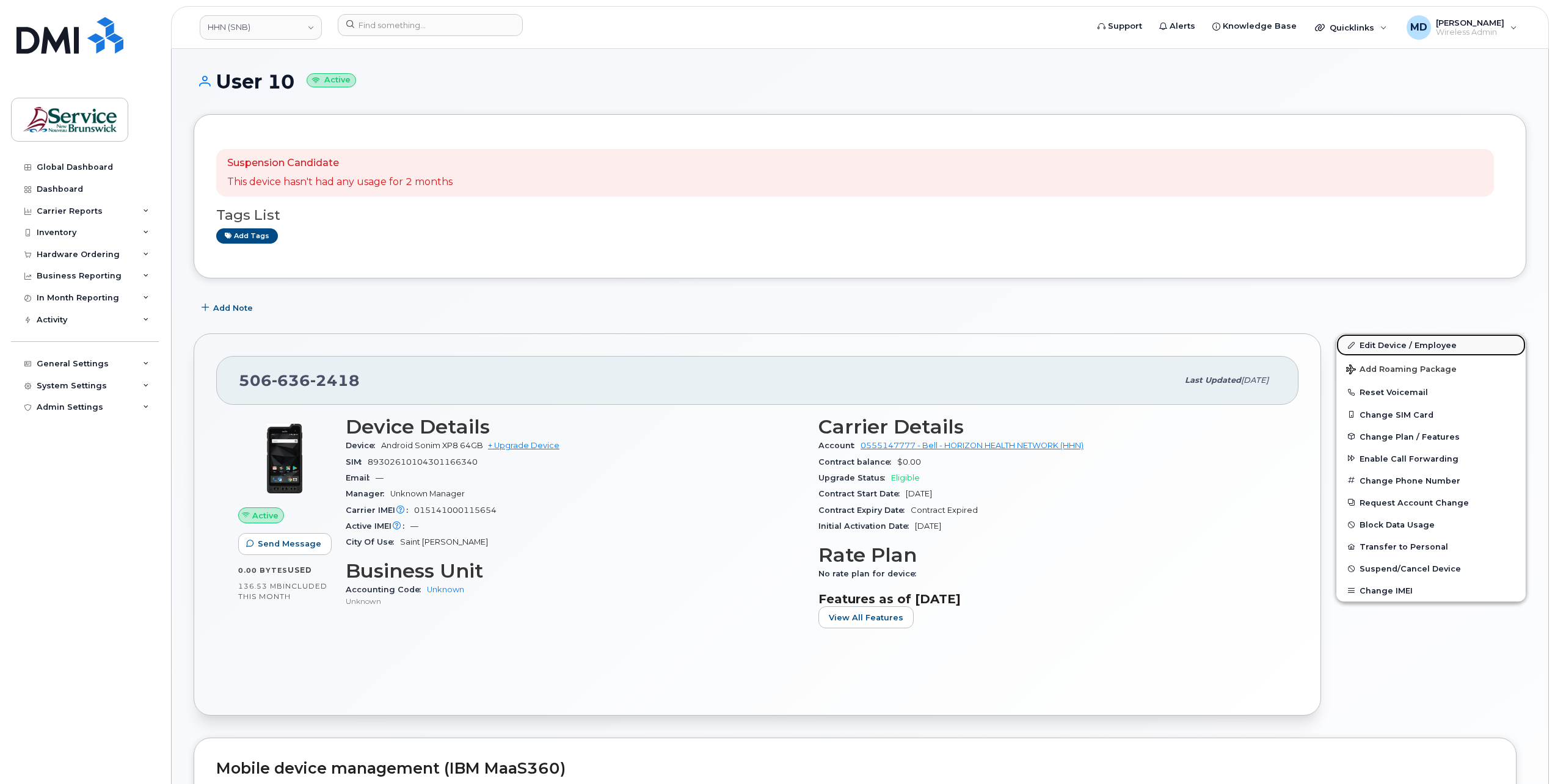
click at [1383, 345] on link "Edit Device / Employee" at bounding box center [1431, 345] width 189 height 22
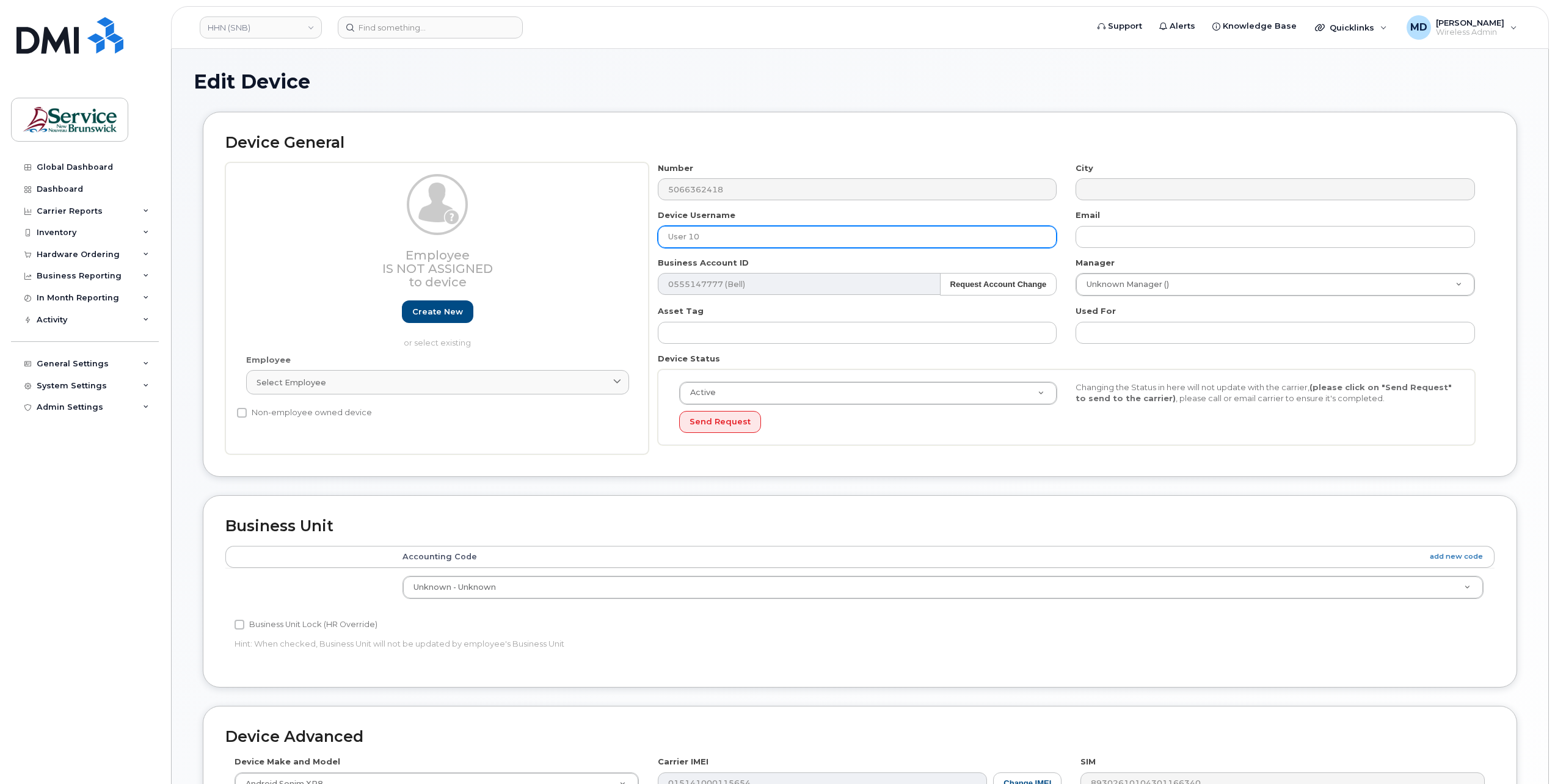
drag, startPoint x: 711, startPoint y: 236, endPoint x: 606, endPoint y: 250, distance: 105.9
click at [621, 244] on div "Employee Is not assigned to device Create new or select existing Employee Selec…" at bounding box center [860, 308] width 1270 height 293
paste input "[PERSON_NAME]"
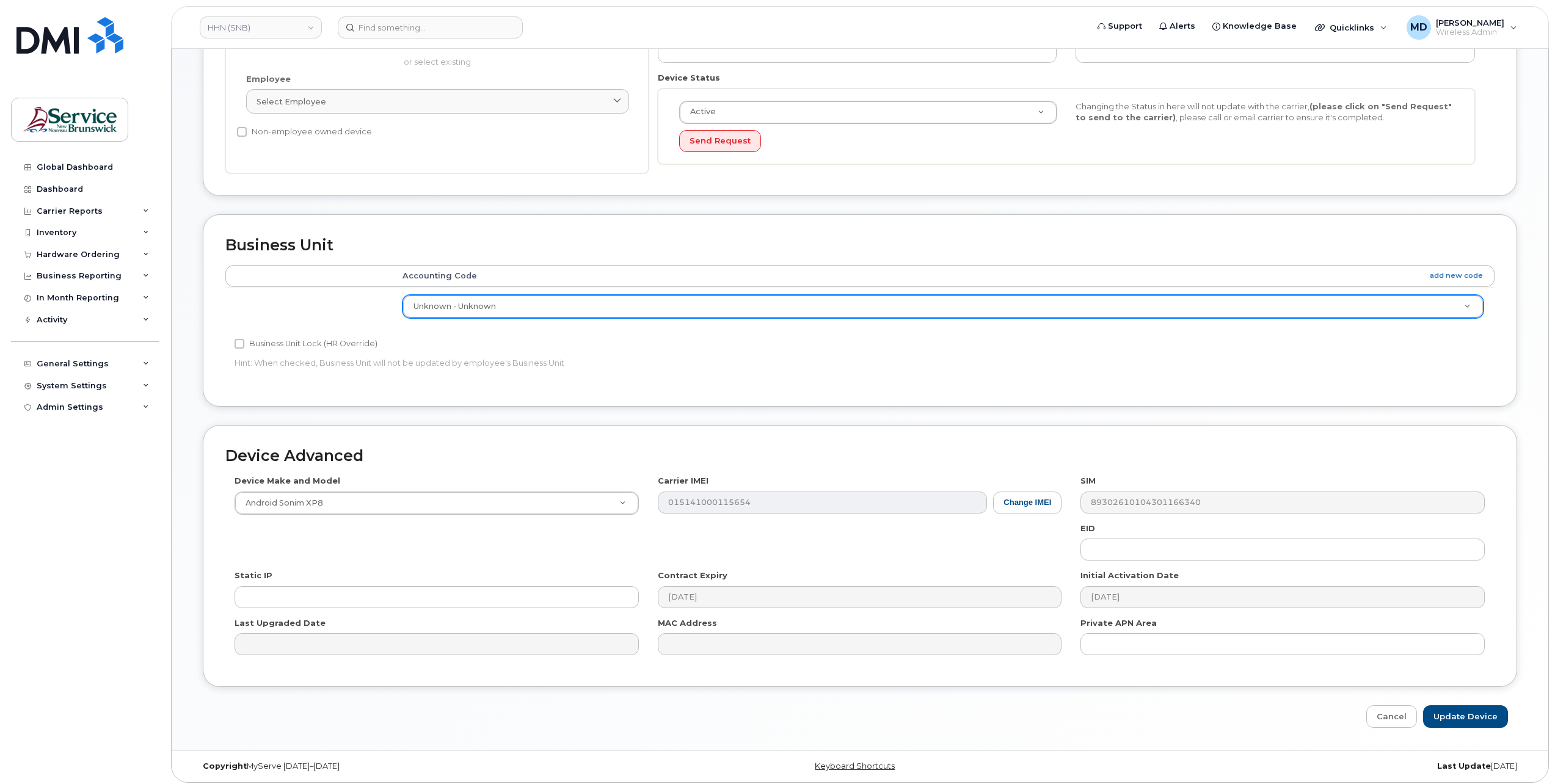
type input "[PERSON_NAME]"
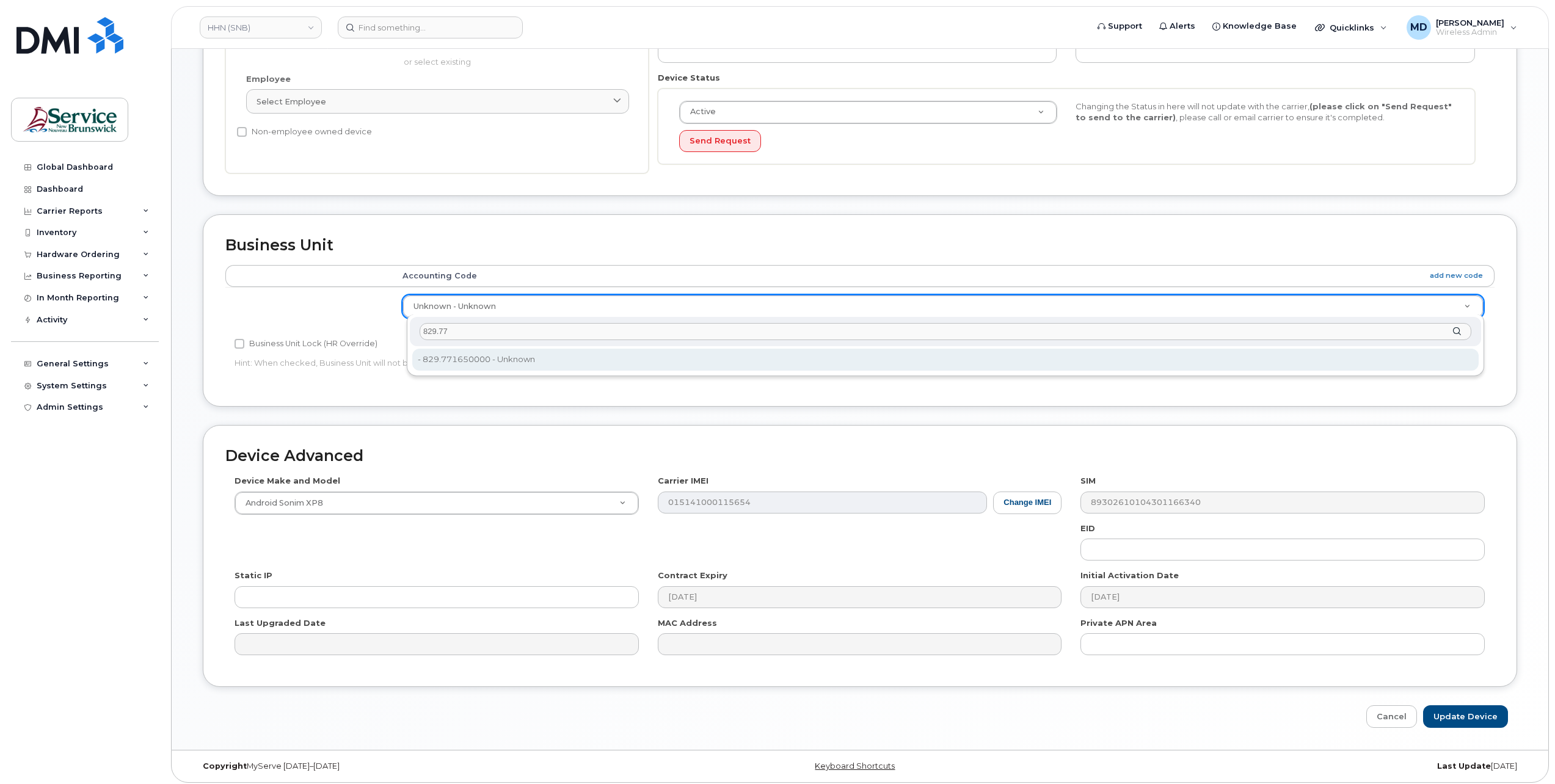
type input "829.77"
type input "36040156"
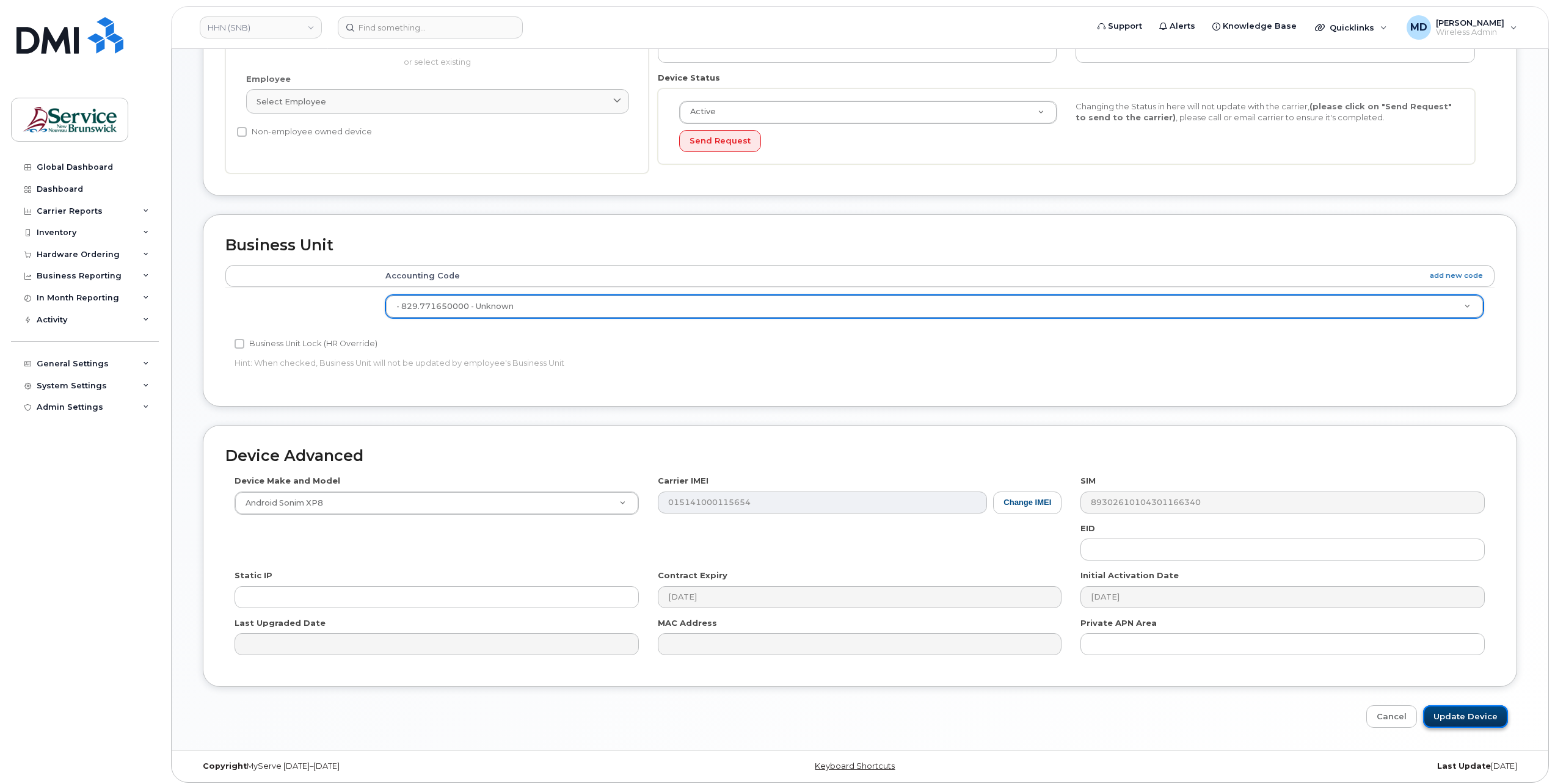
click at [1461, 713] on input "Update Device" at bounding box center [1466, 716] width 85 height 23
type input "Saving..."
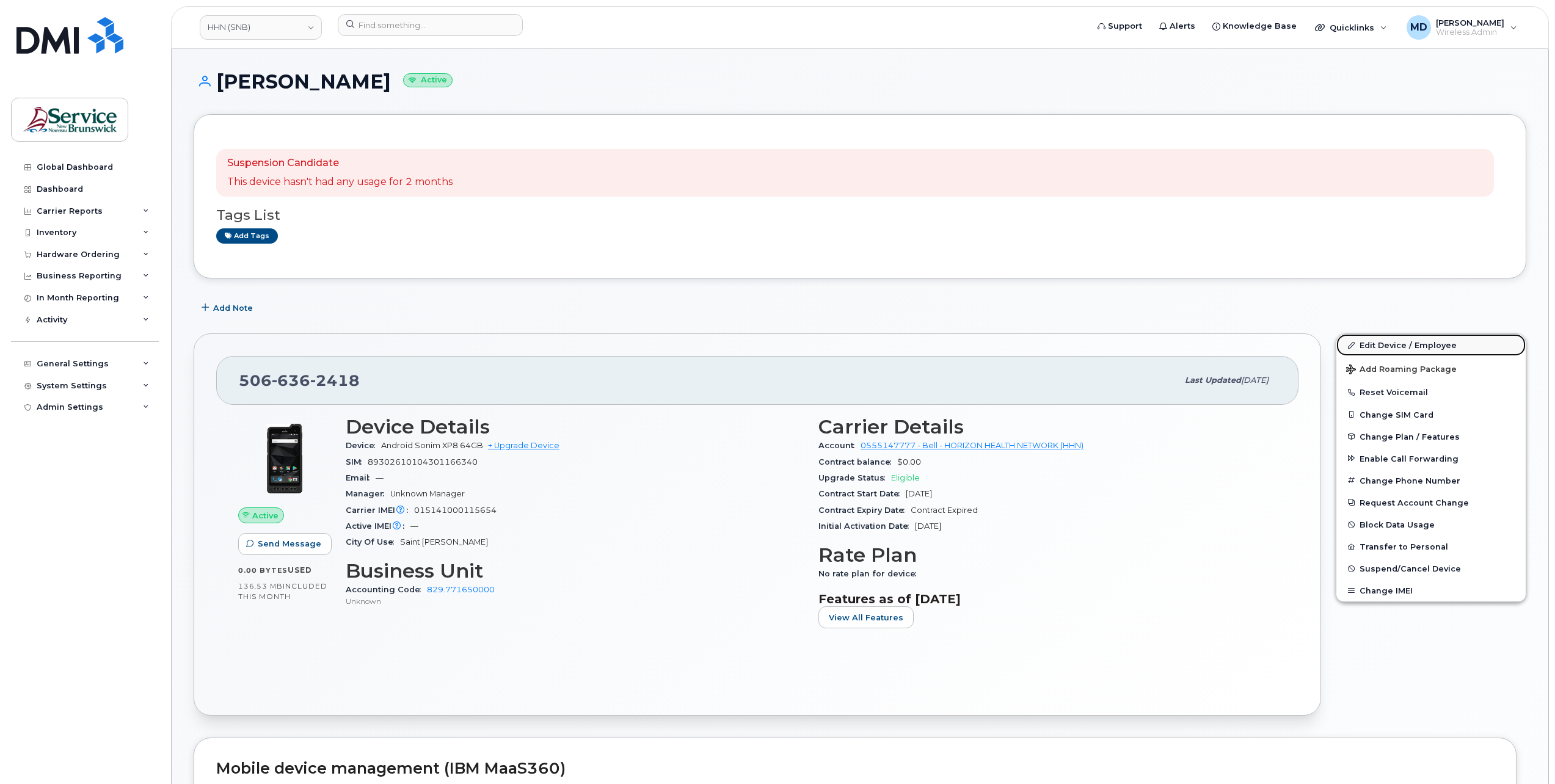
click at [1419, 348] on link "Edit Device / Employee" at bounding box center [1431, 345] width 189 height 22
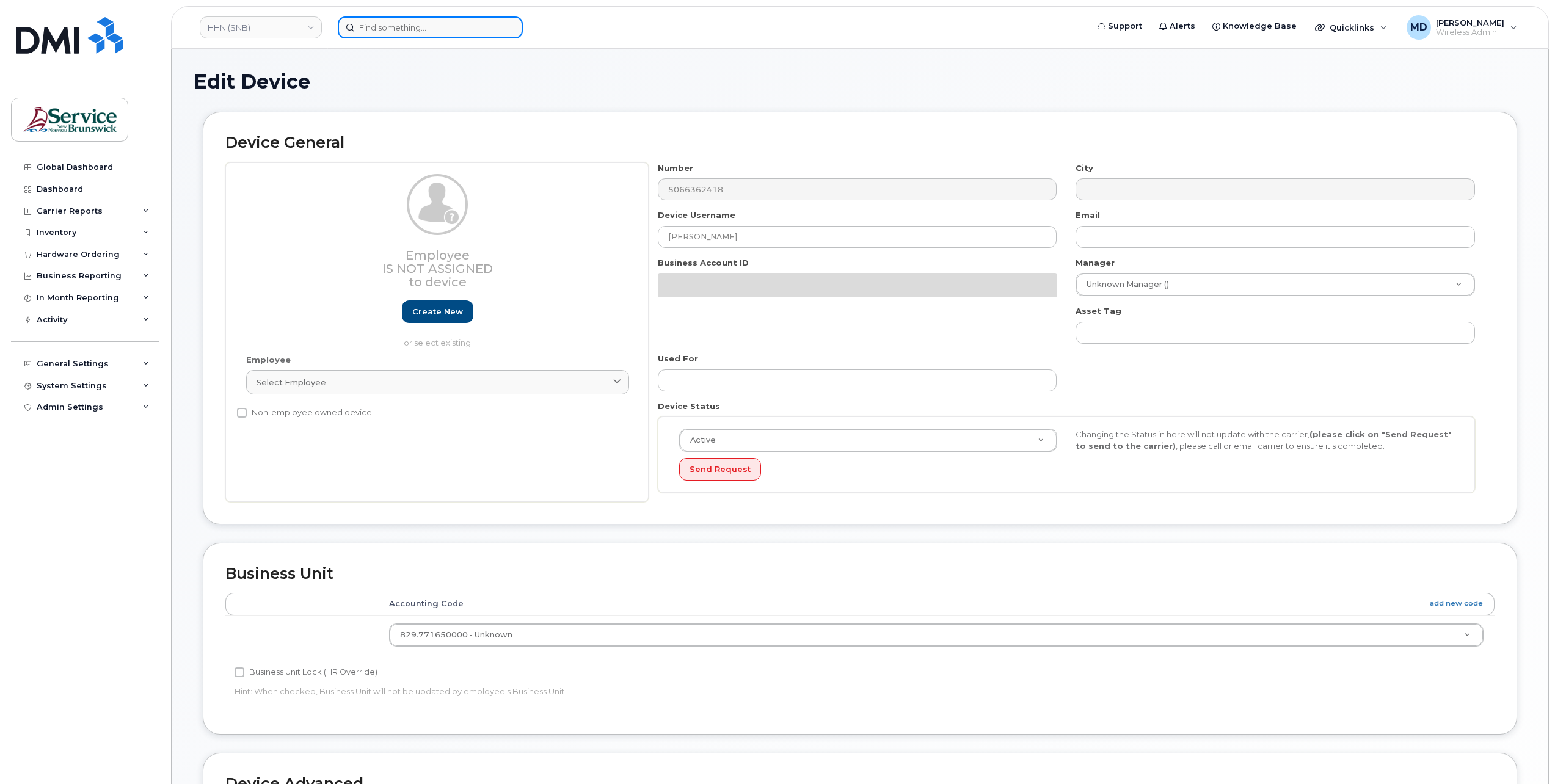
click at [385, 30] on input at bounding box center [430, 27] width 185 height 22
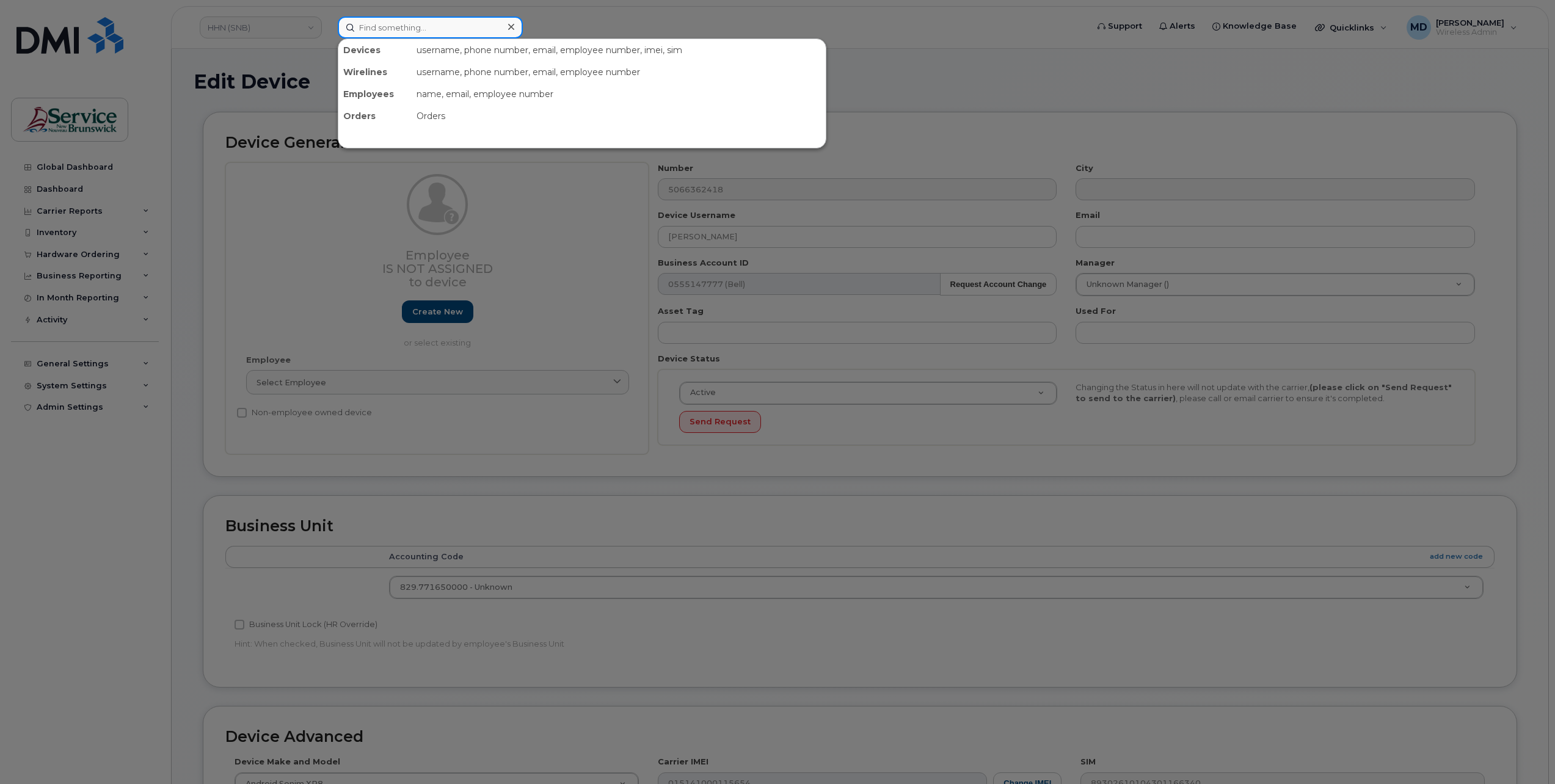
paste input "[PHONE_NUMBER]"
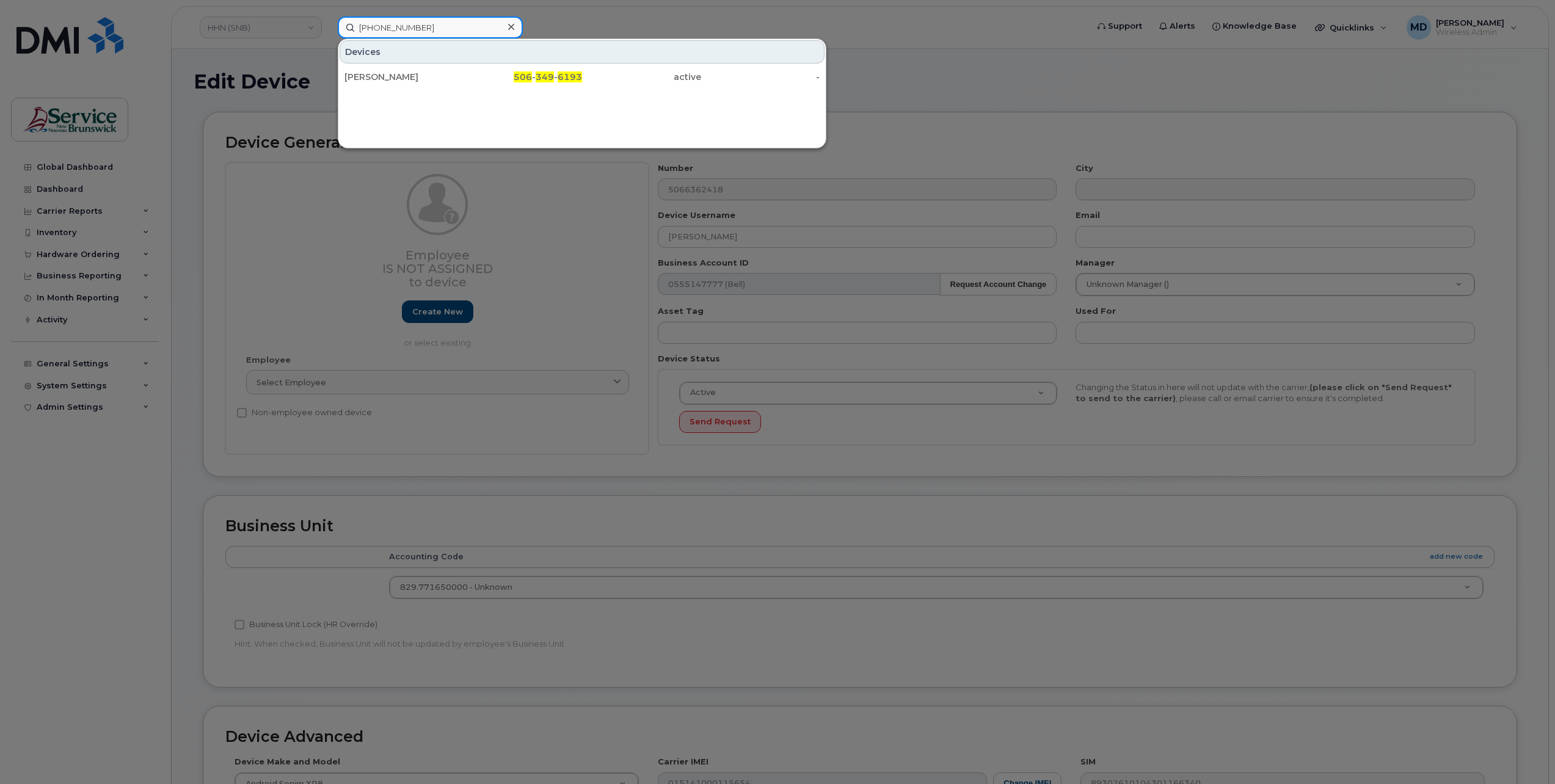
type input "[PHONE_NUMBER]"
click at [441, 79] on div "[PERSON_NAME]" at bounding box center [404, 77] width 119 height 13
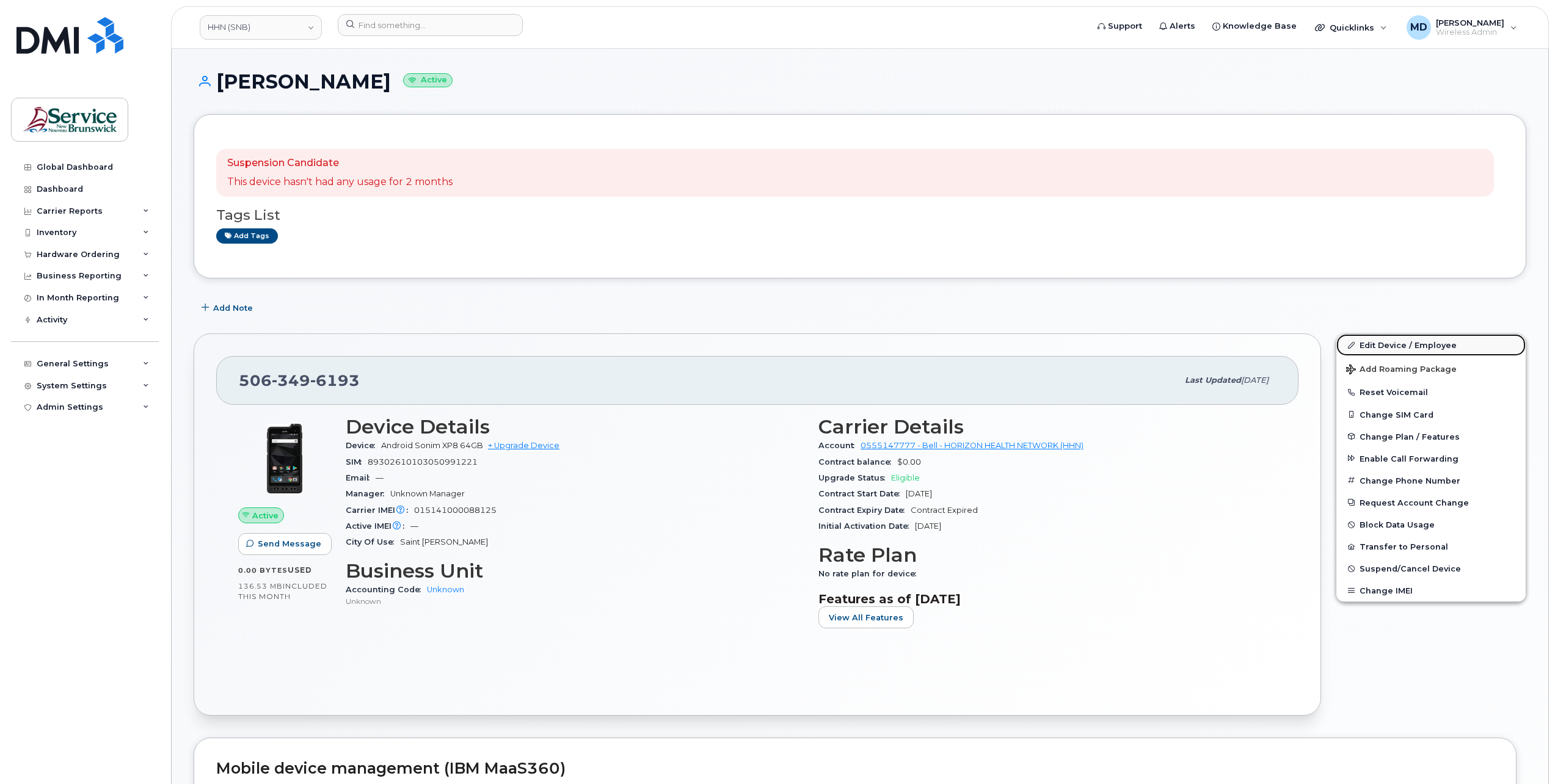
click at [1395, 348] on link "Edit Device / Employee" at bounding box center [1431, 345] width 189 height 22
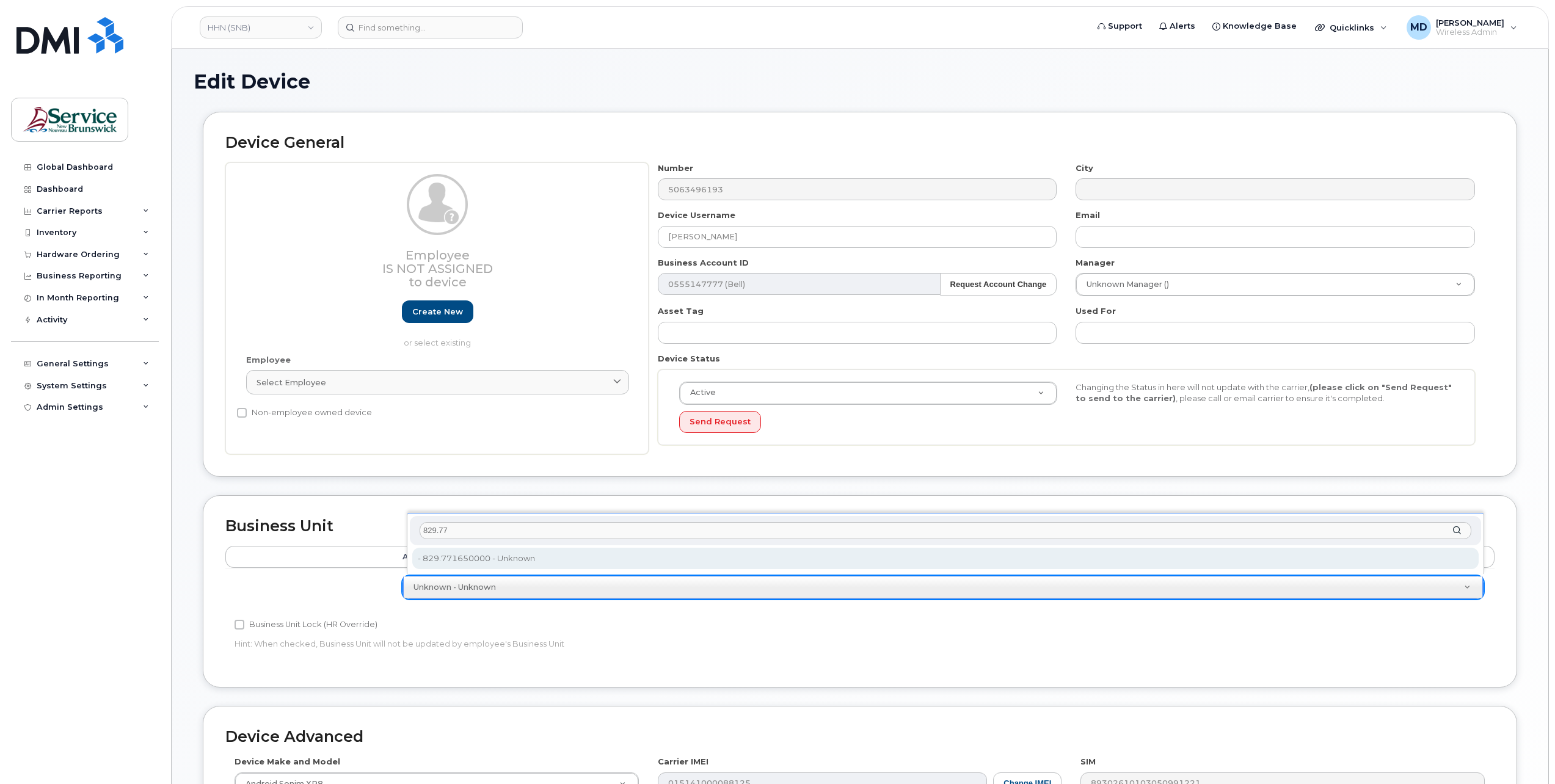
type input "829.77"
type input "36040156"
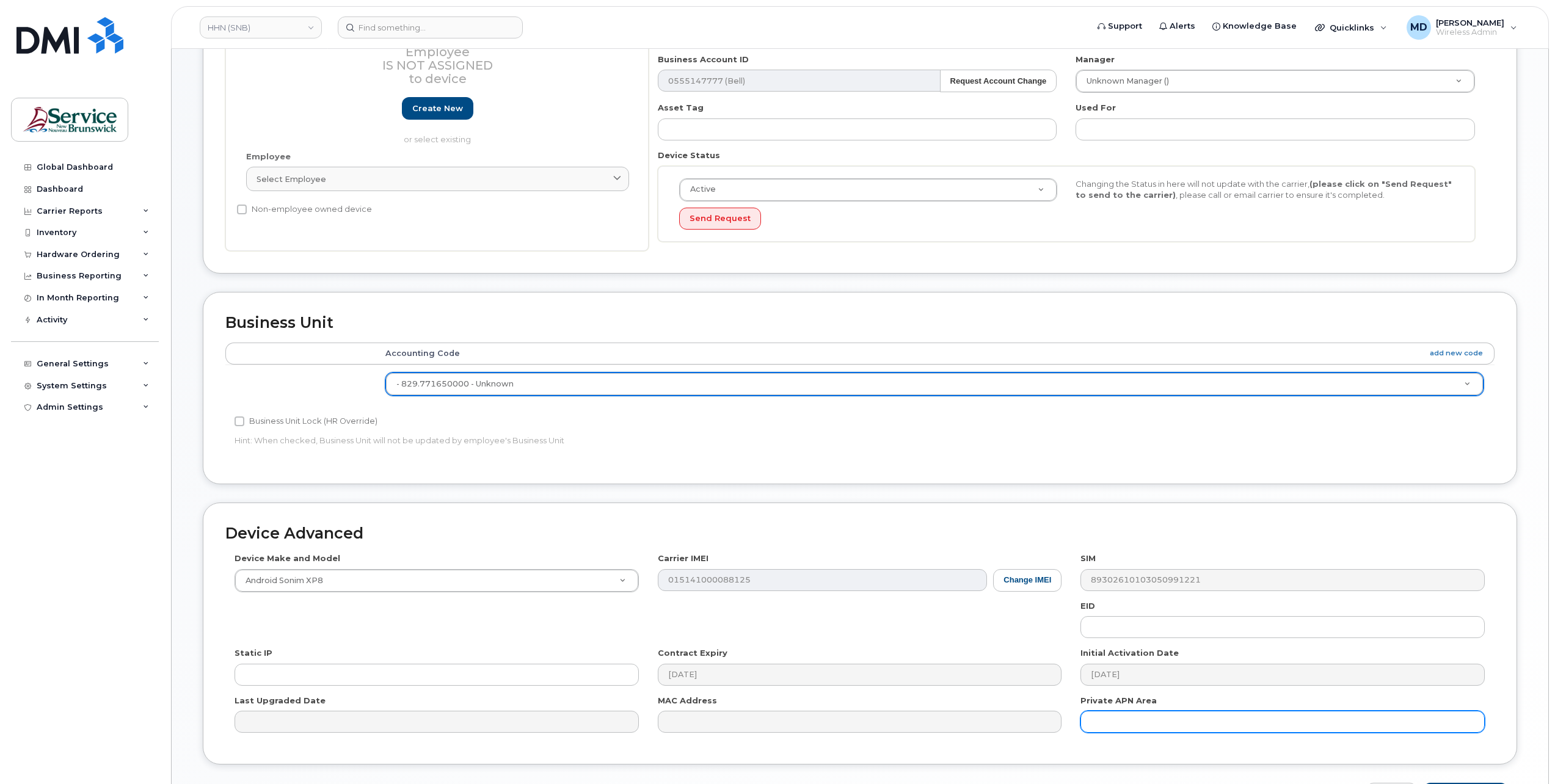
scroll to position [281, 0]
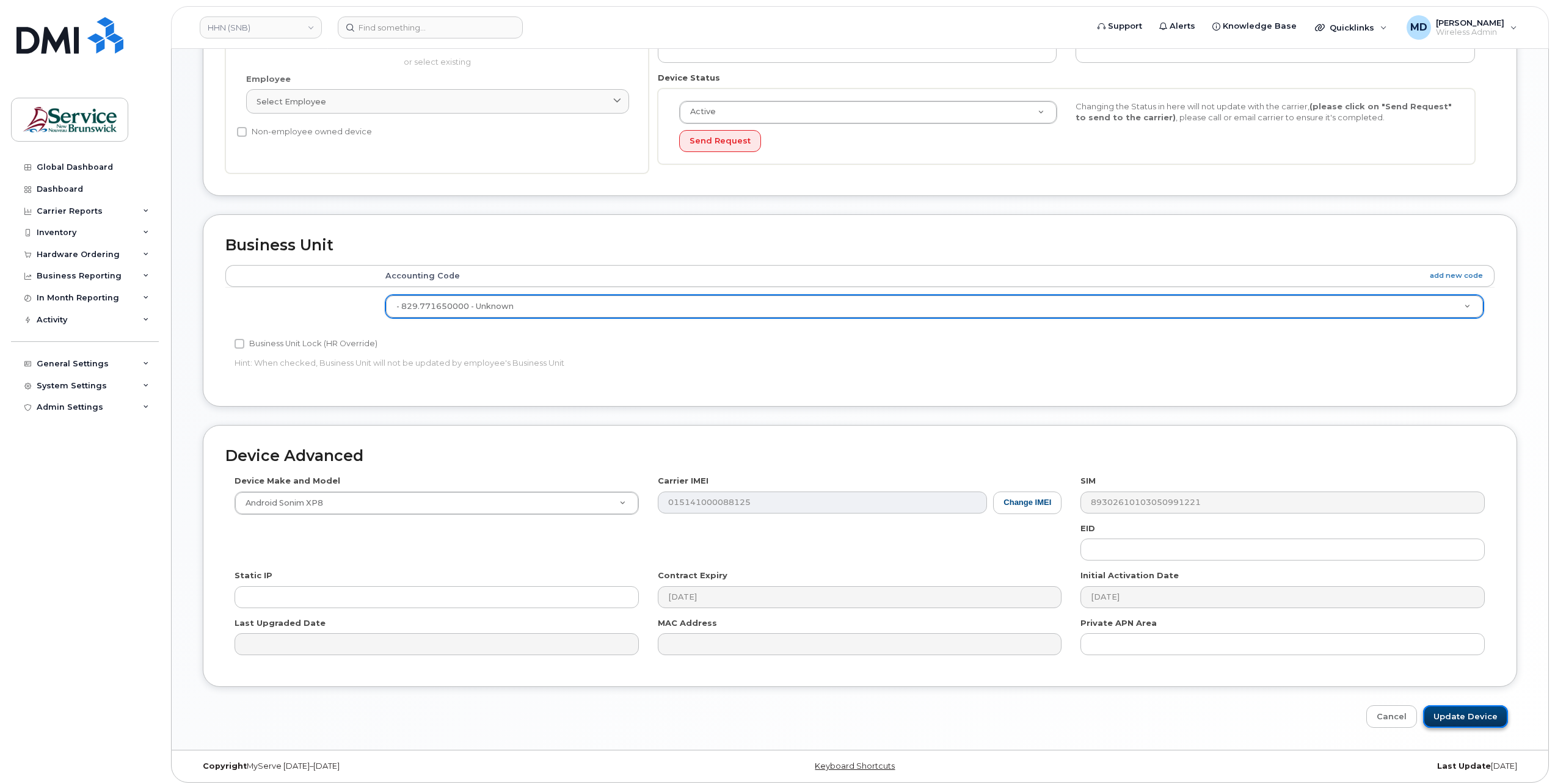
click at [1471, 714] on input "Update Device" at bounding box center [1466, 716] width 85 height 23
type input "Saving..."
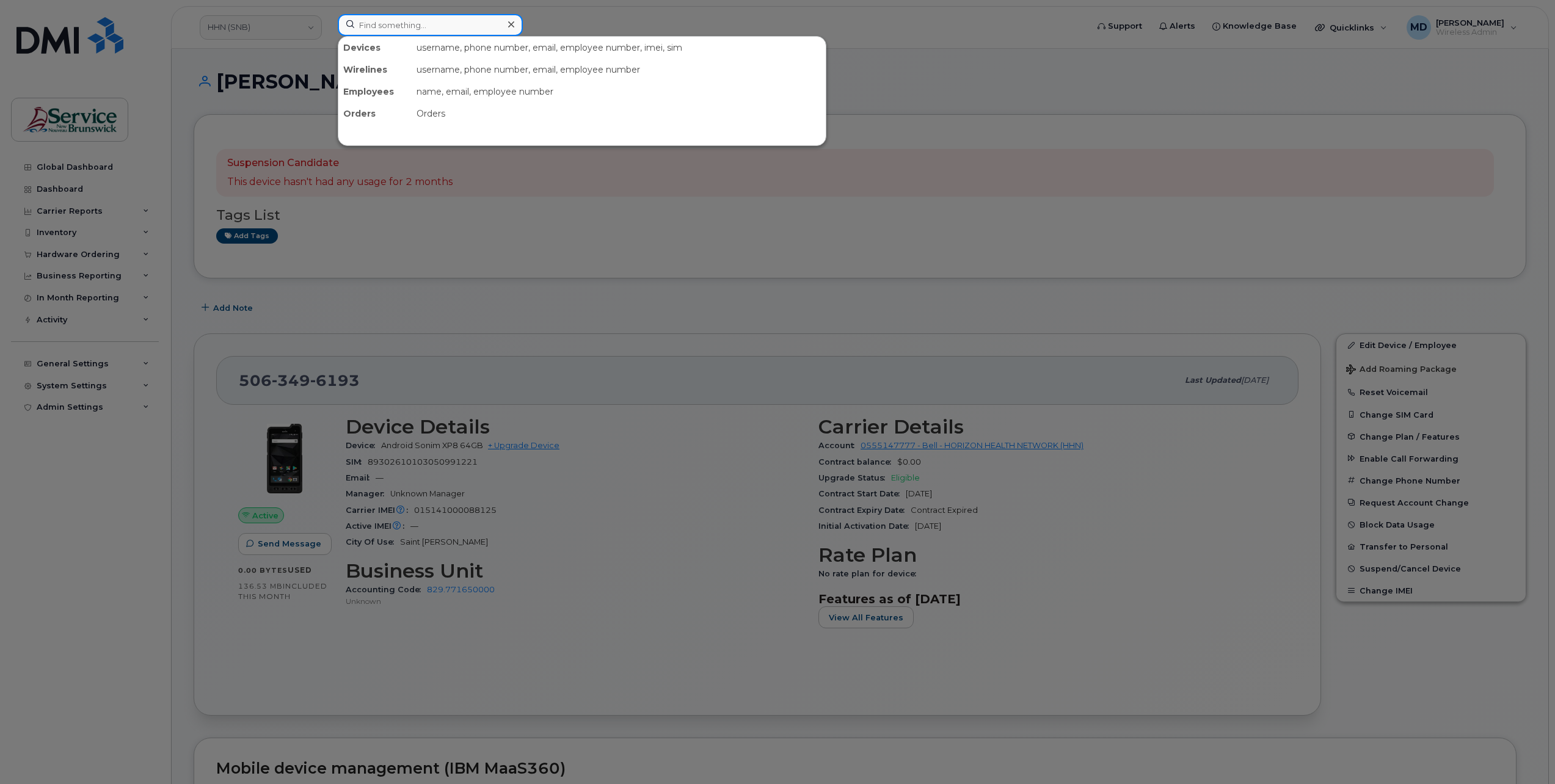
click at [391, 23] on input at bounding box center [430, 25] width 185 height 22
paste input "[PHONE_NUMBER]"
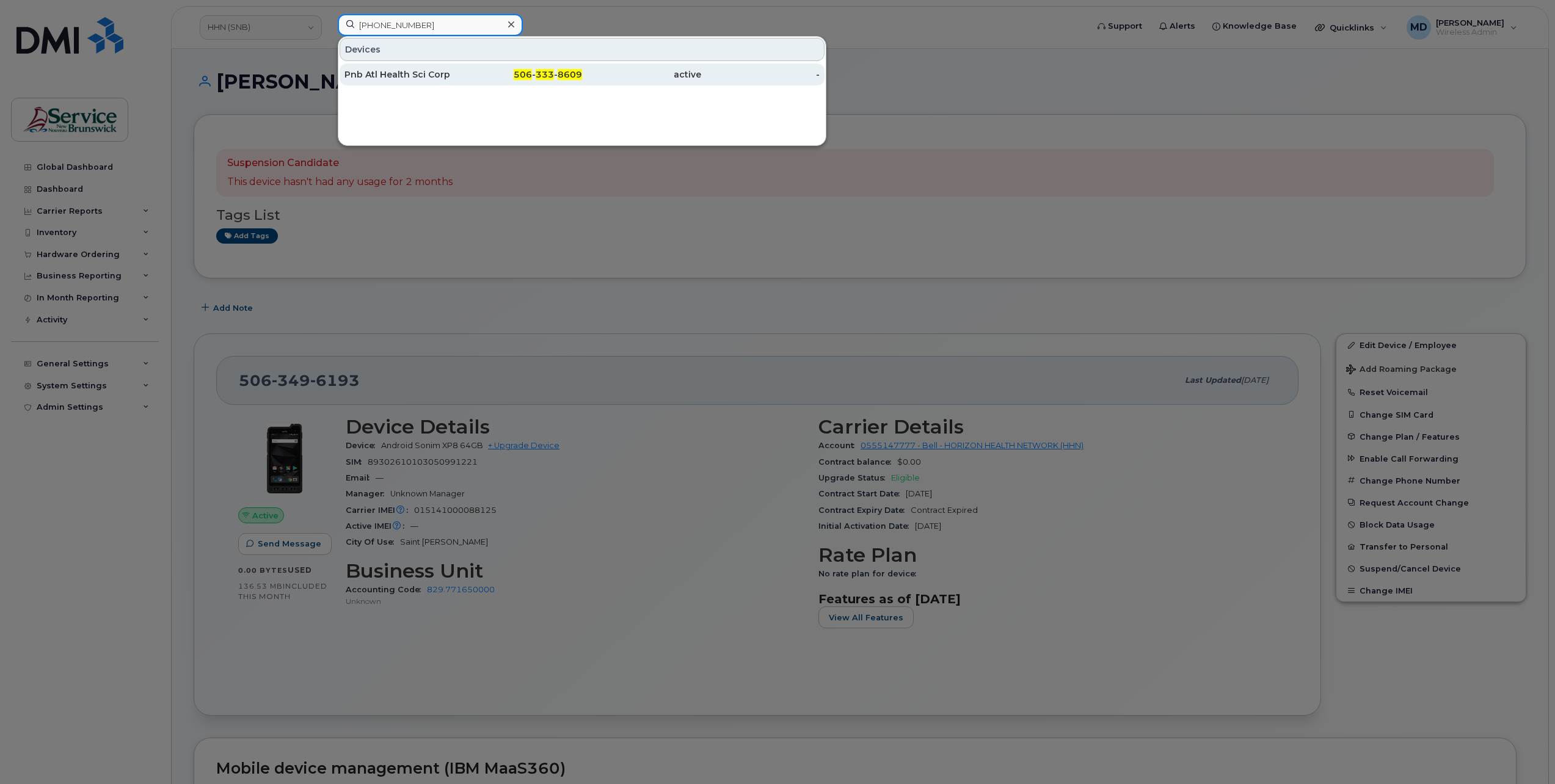
type input "[PHONE_NUMBER]"
drag, startPoint x: 429, startPoint y: 72, endPoint x: 438, endPoint y: 111, distance: 40.0
click at [429, 72] on div "Pnb Atl Health Sci Corp" at bounding box center [404, 75] width 119 height 13
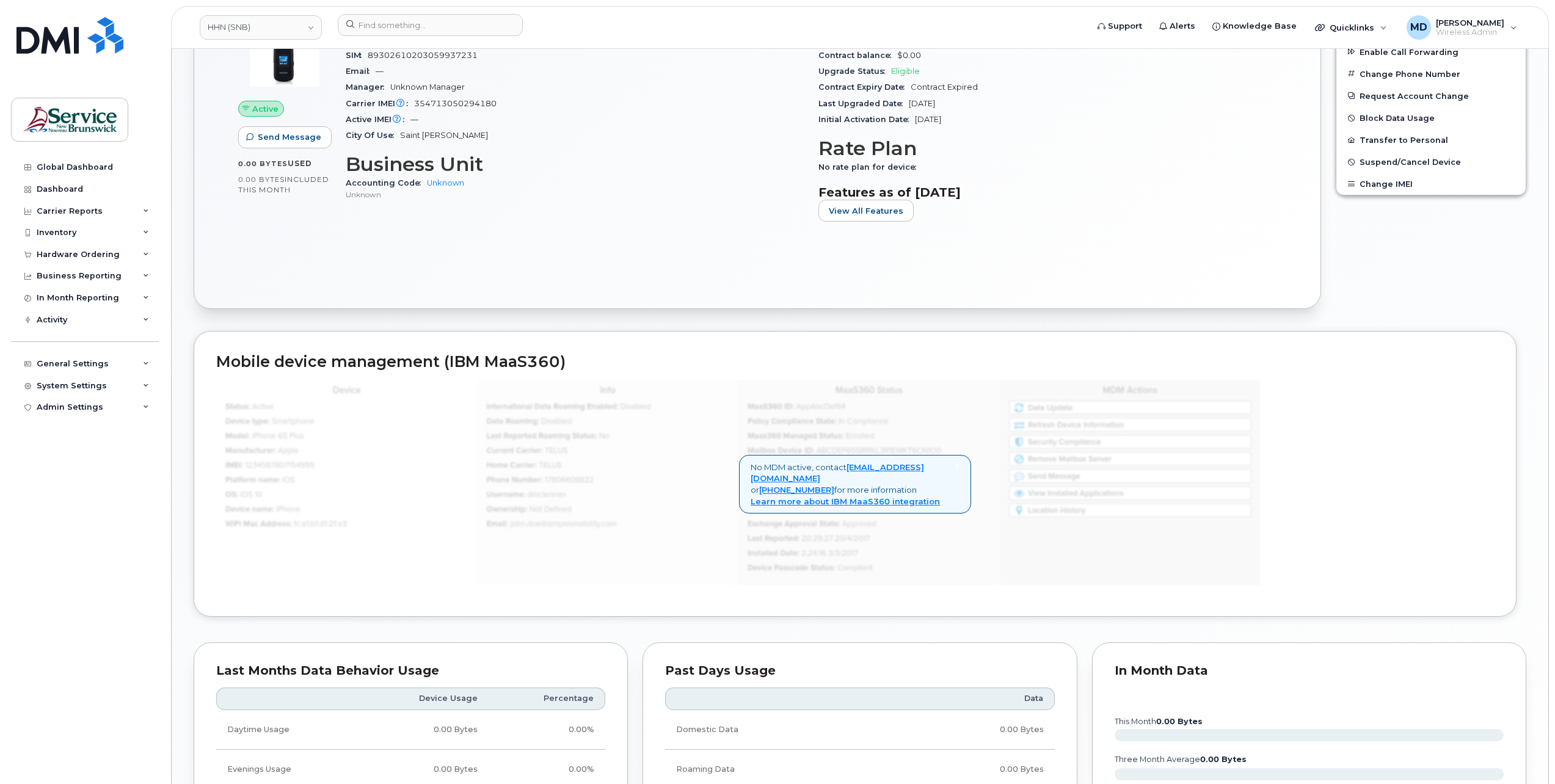
scroll to position [743, 0]
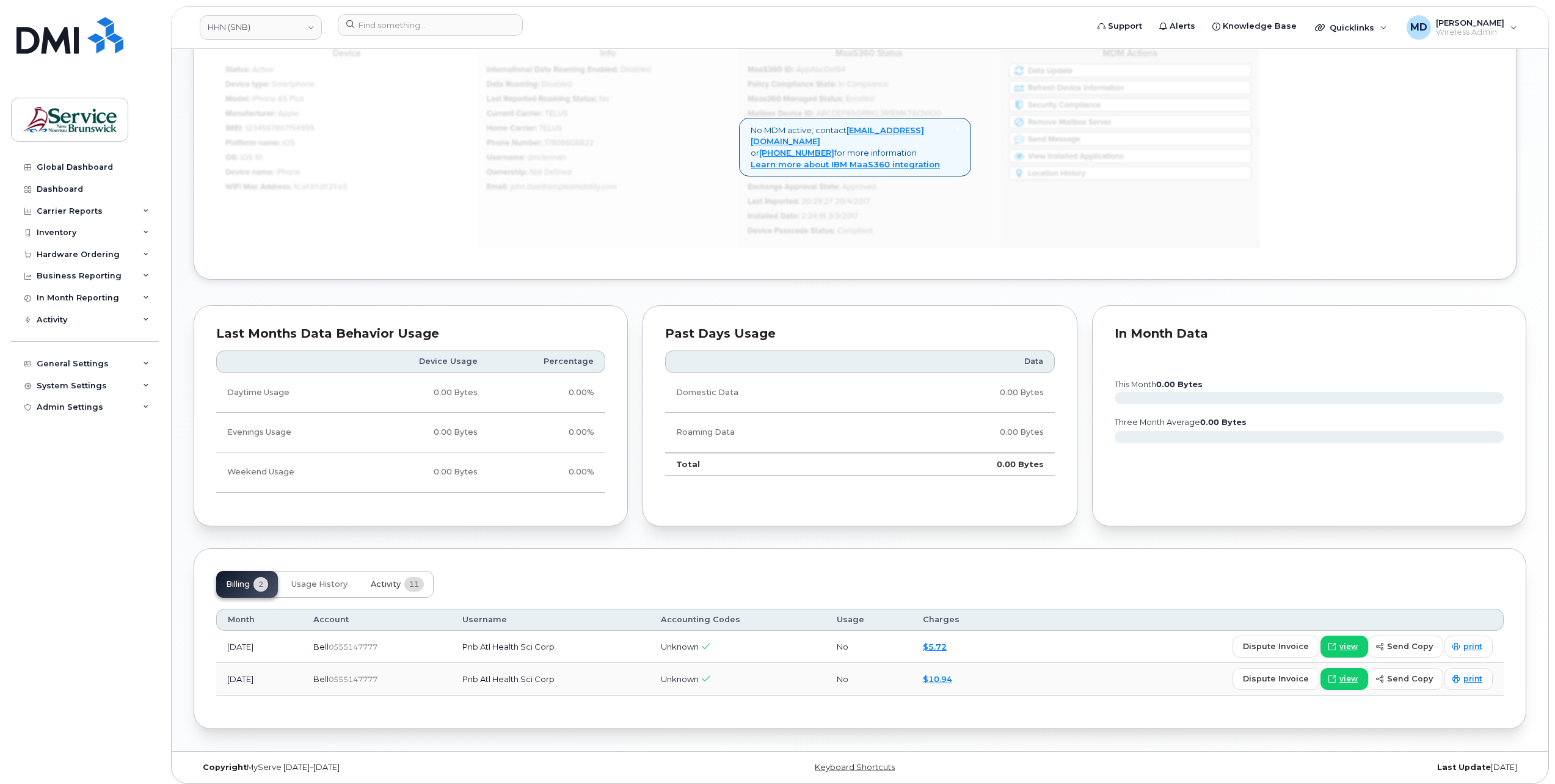
click at [384, 586] on button "Activity 11" at bounding box center [397, 584] width 73 height 27
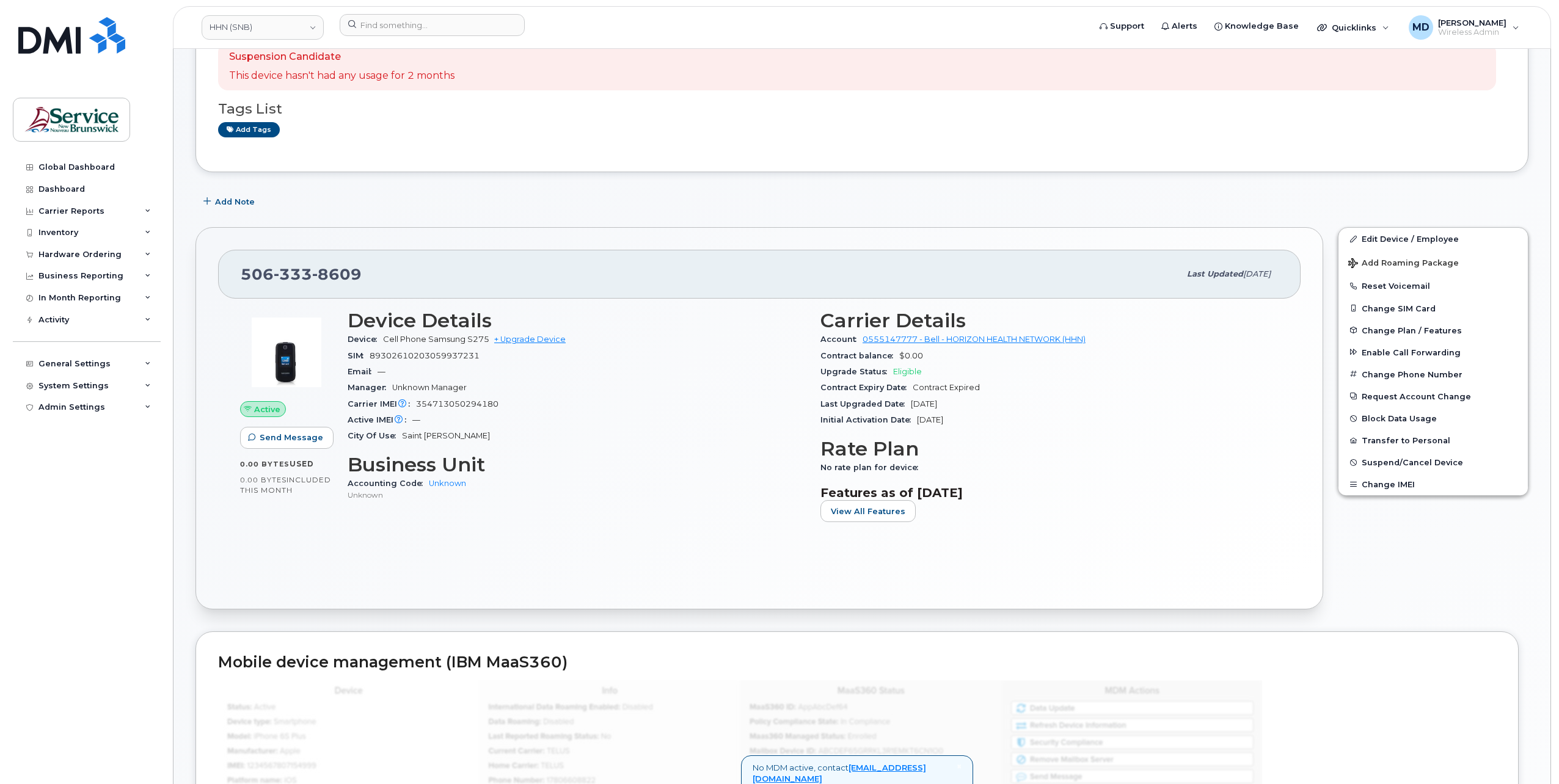
scroll to position [0, 0]
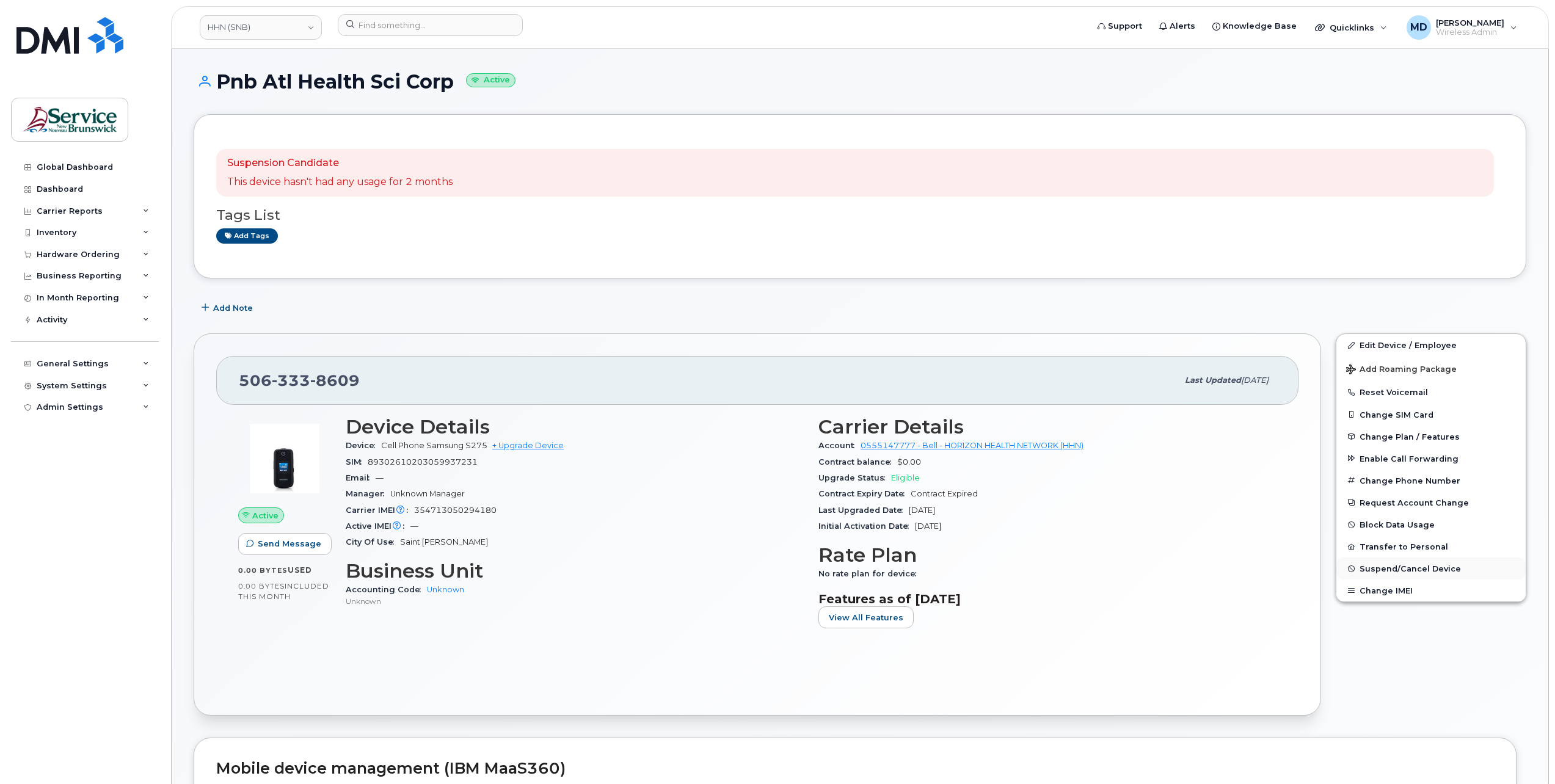
click at [1386, 568] on span "Suspend/Cancel Device" at bounding box center [1410, 569] width 102 height 9
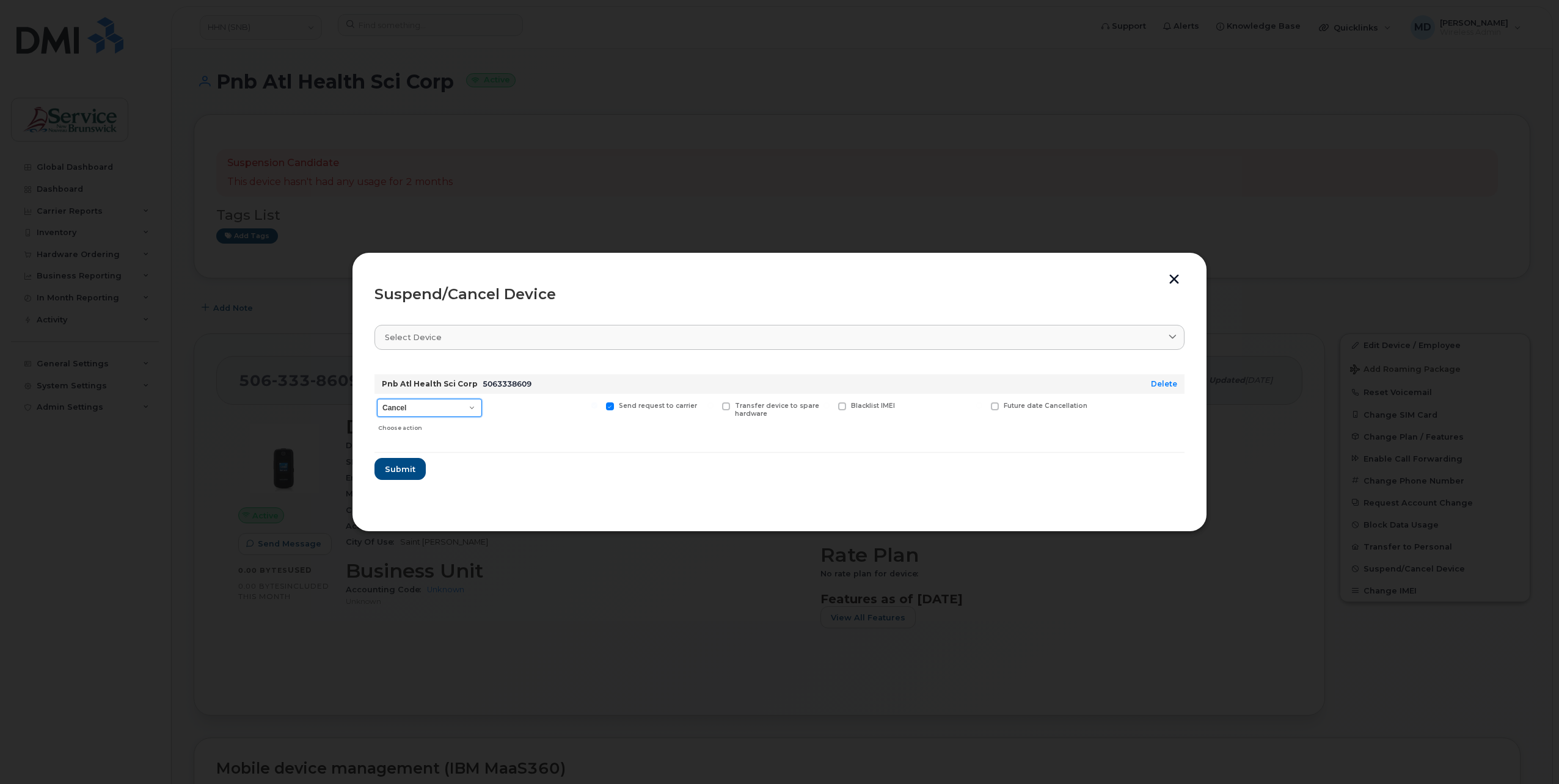
click at [470, 405] on select "Cancel Suspend - Extend Suspension Suspend - Reduced Rate Suspend - Full Rate S…" at bounding box center [430, 408] width 105 height 18
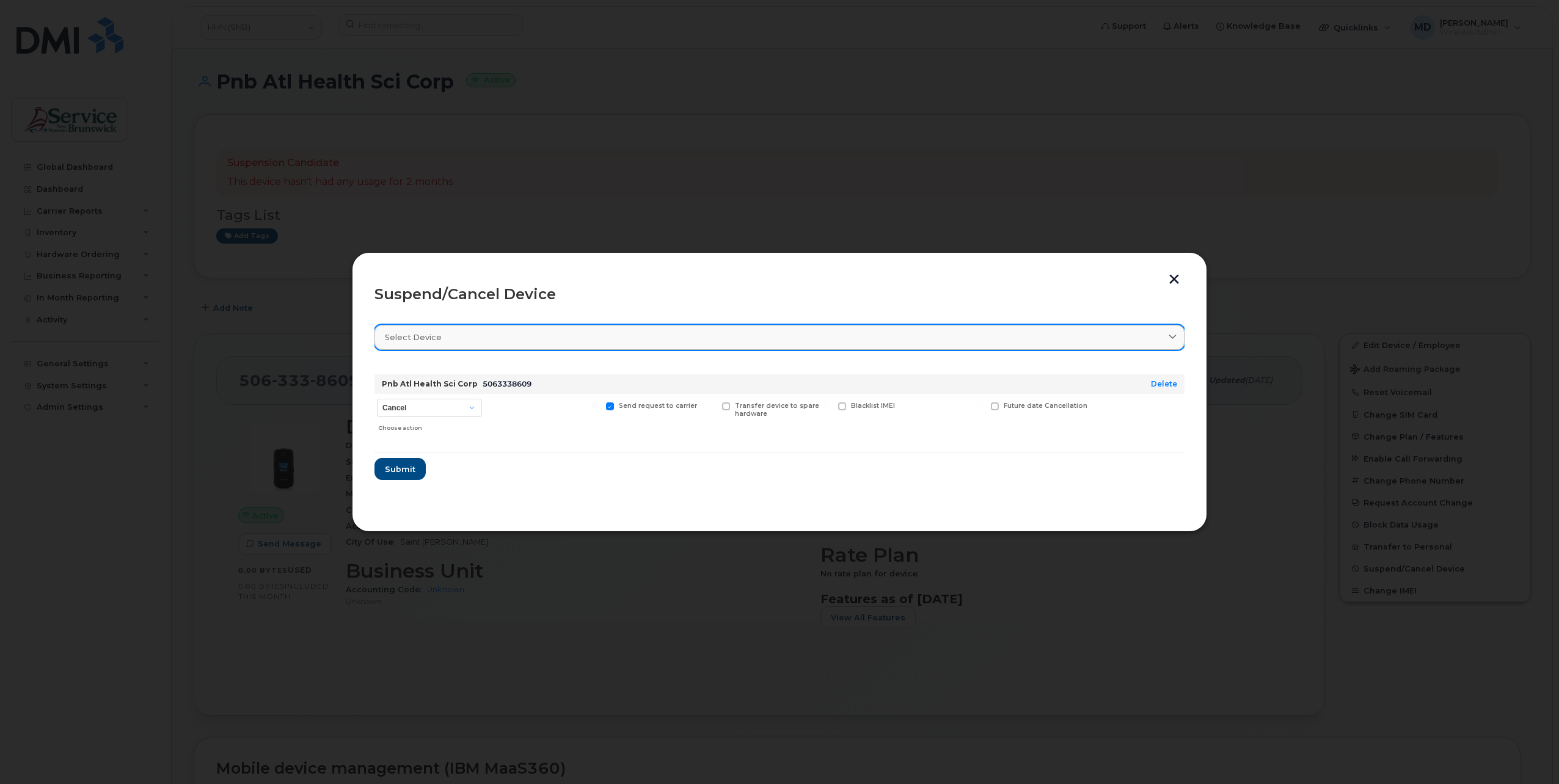
click at [545, 345] on link "Select device" at bounding box center [779, 338] width 810 height 25
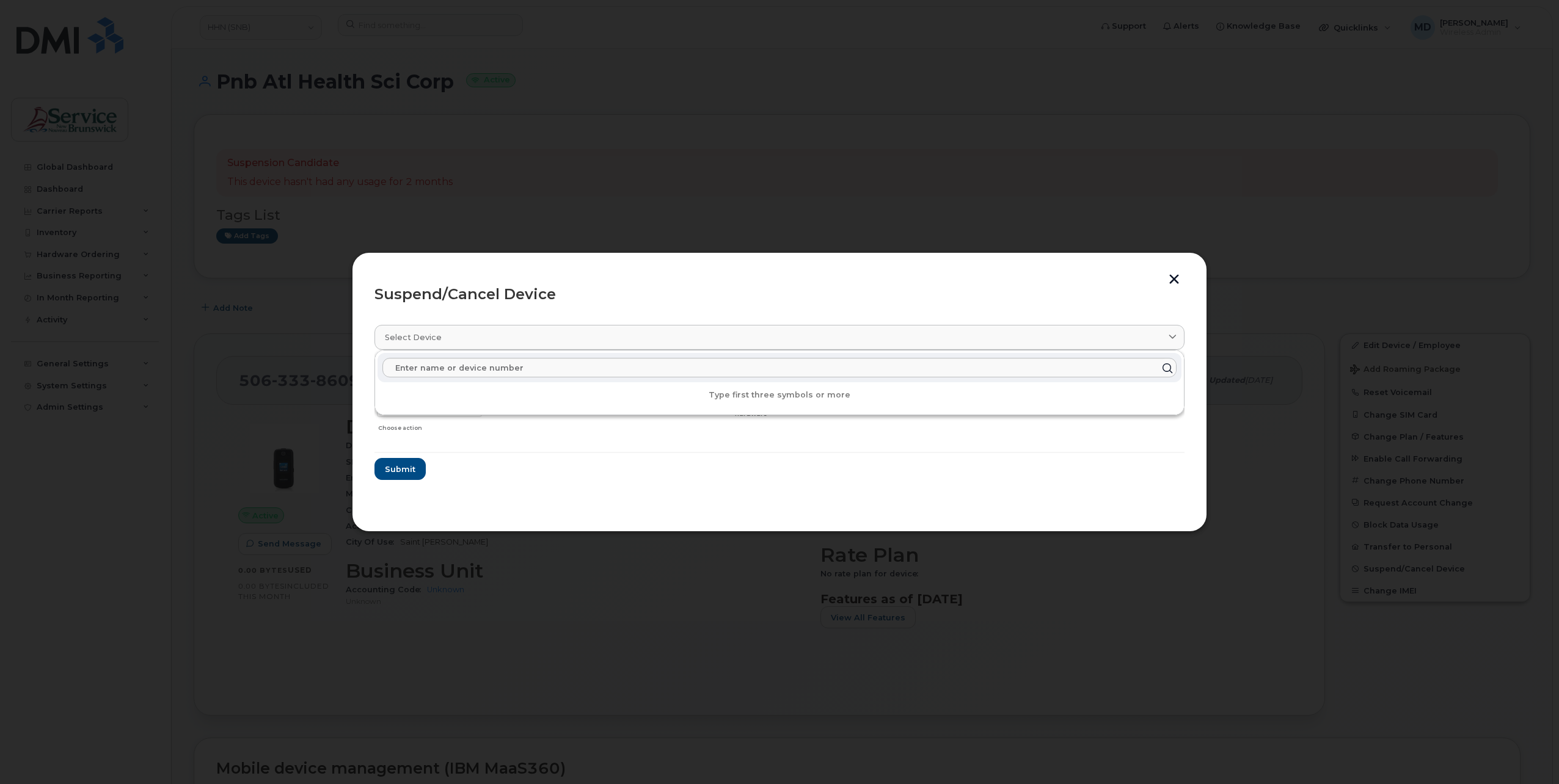
click at [545, 477] on form "Pnb Atl Health Sci Corp 5063338609 Delete Cancel Suspend - Extend Suspension Su…" at bounding box center [779, 422] width 810 height 115
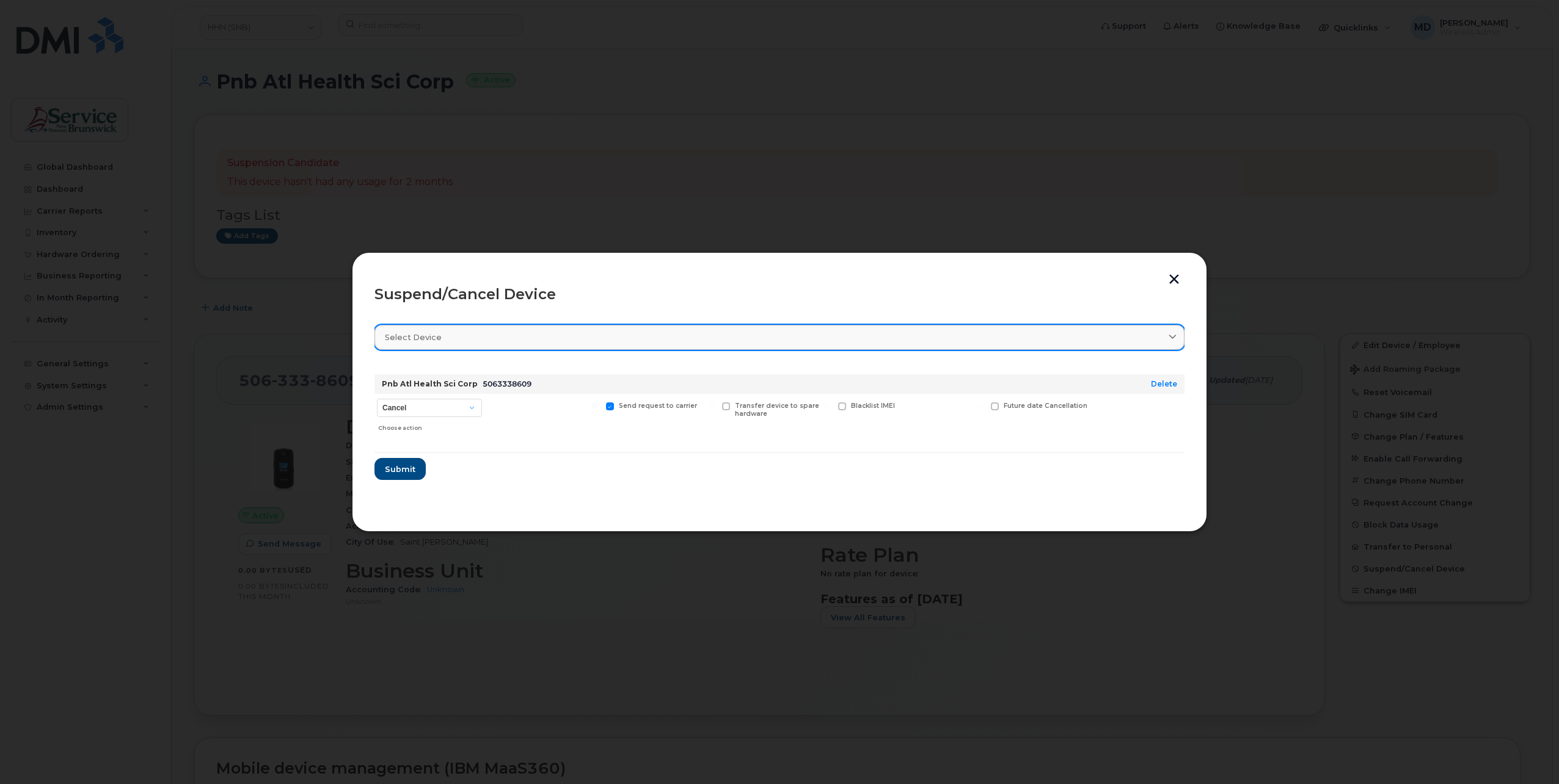
click at [513, 345] on link "Select device" at bounding box center [779, 338] width 810 height 25
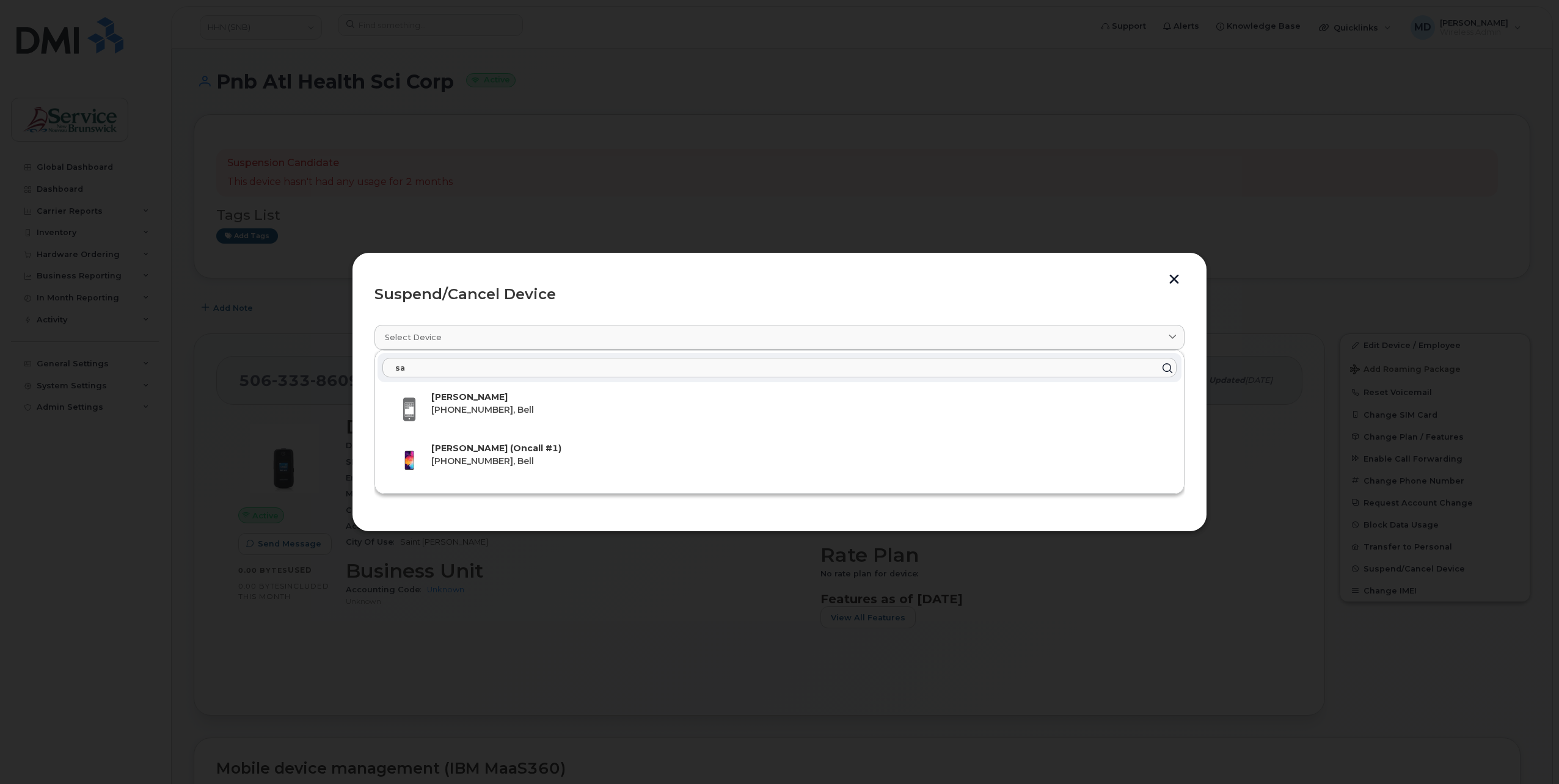
type input "s"
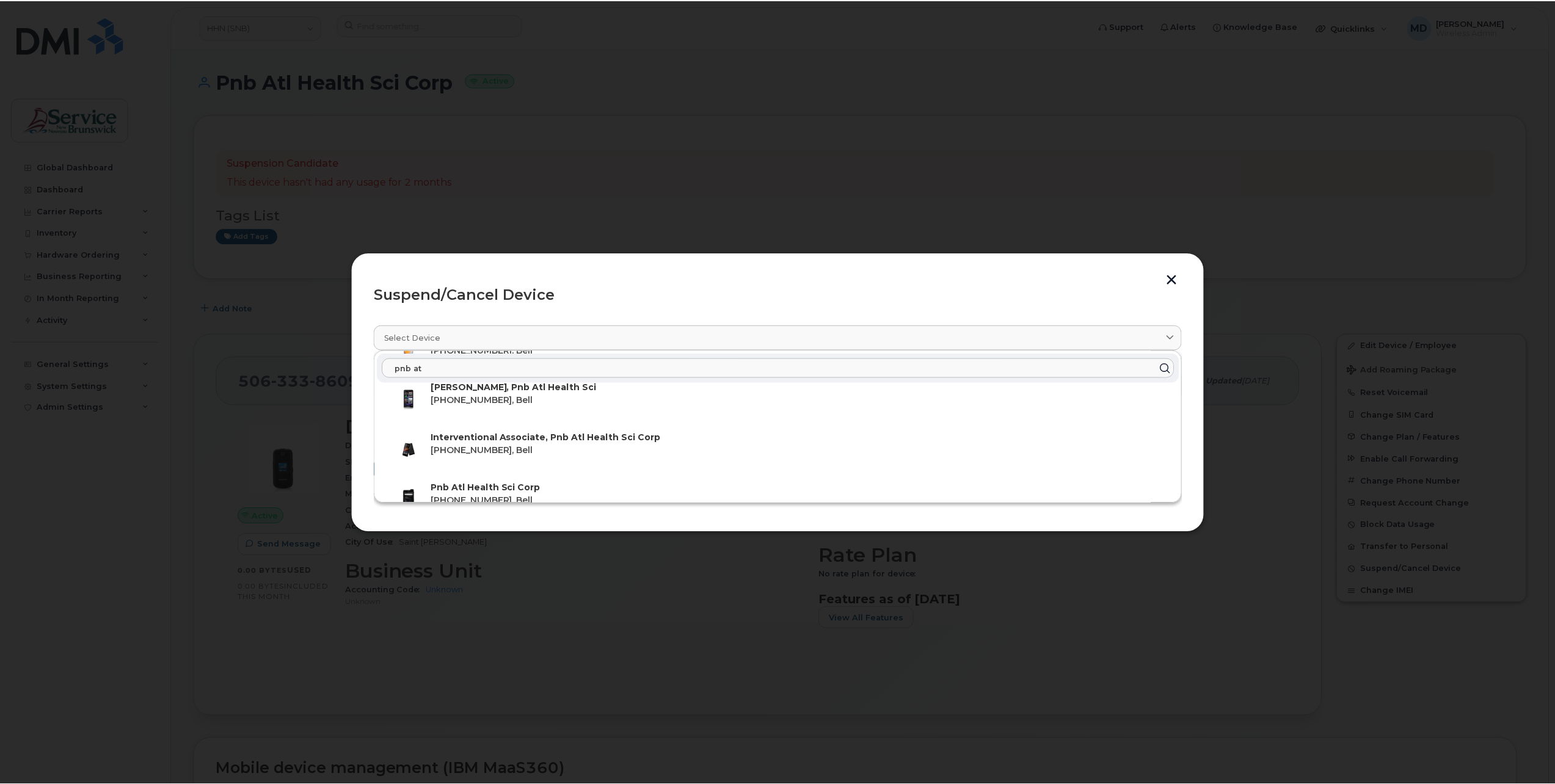
scroll to position [750, 0]
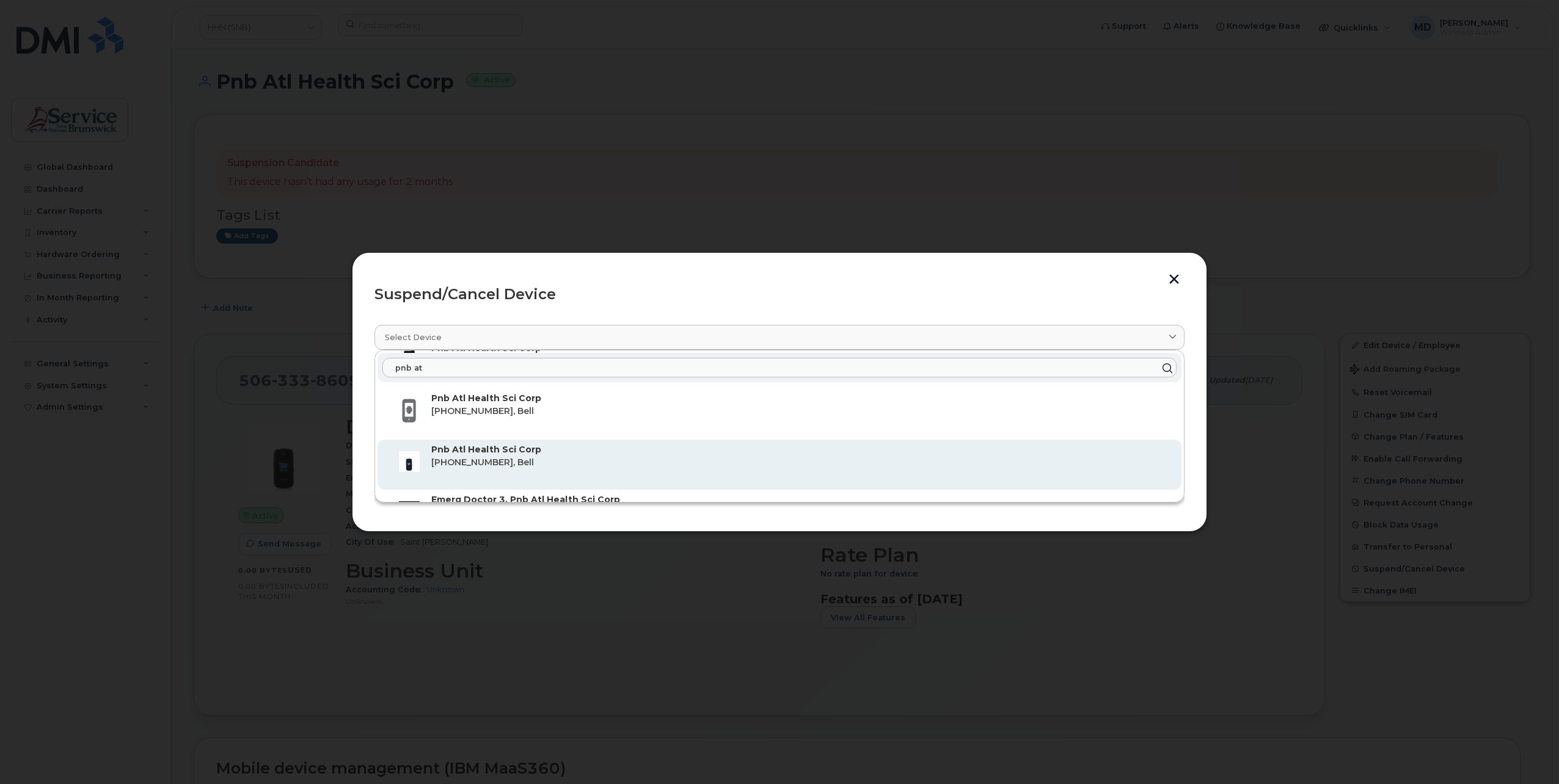
type input "pnb at"
click at [515, 460] on span "506-333-8609, Bell" at bounding box center [483, 462] width 103 height 11
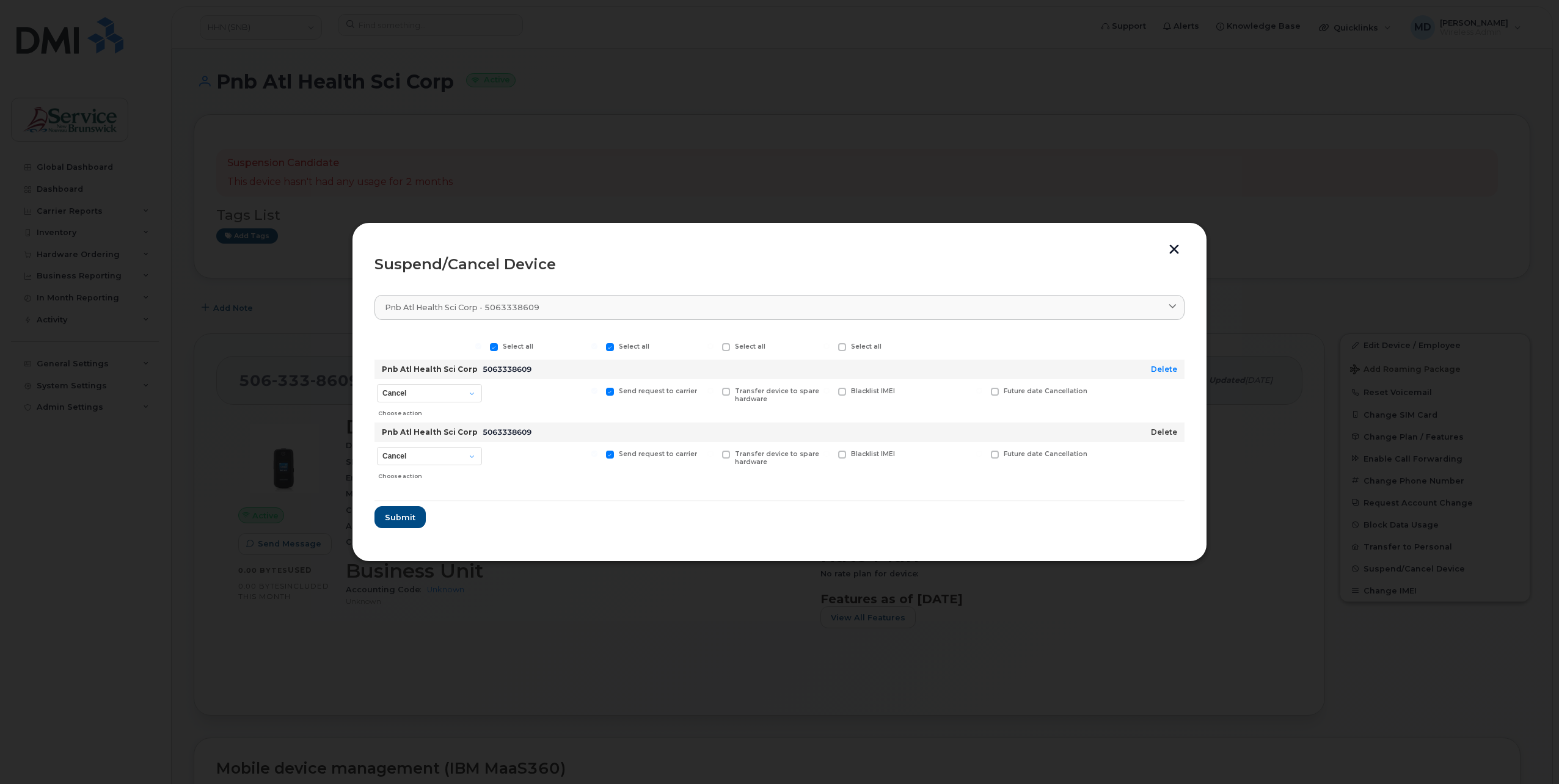
click at [1159, 435] on link "Delete" at bounding box center [1164, 432] width 26 height 9
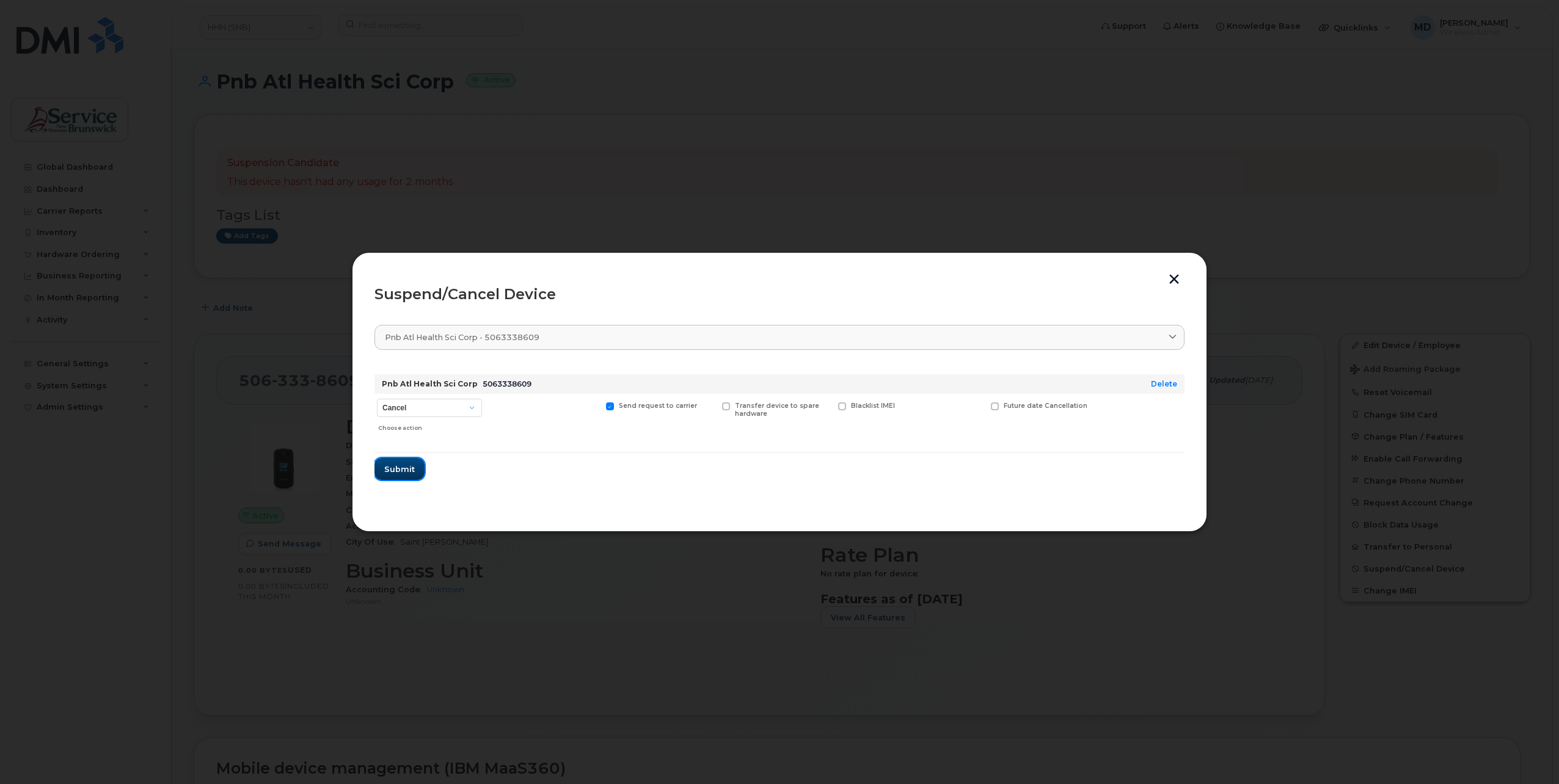
click at [407, 465] on span "Submit" at bounding box center [400, 469] width 31 height 12
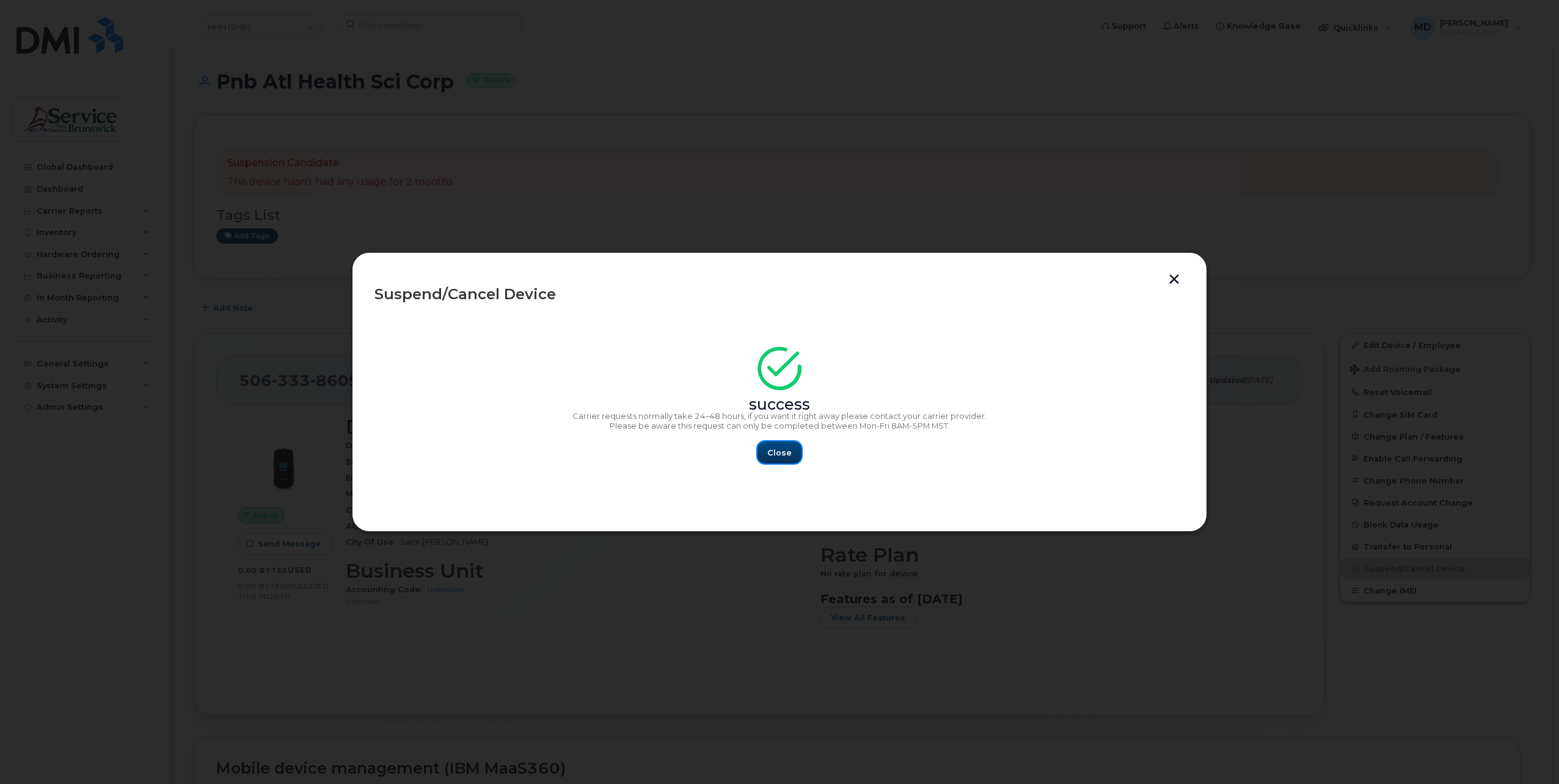
click at [778, 456] on span "Close" at bounding box center [779, 453] width 24 height 12
